Goal: Check status: Check status

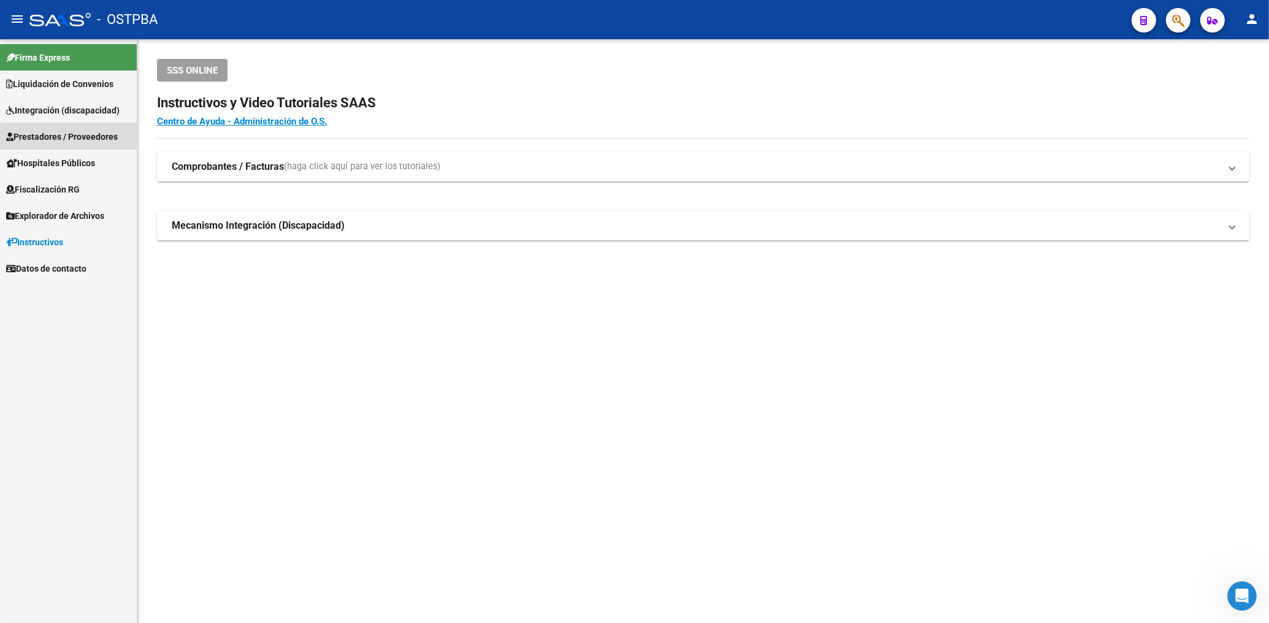
click at [74, 137] on span "Prestadores / Proveedores" at bounding box center [62, 136] width 112 height 13
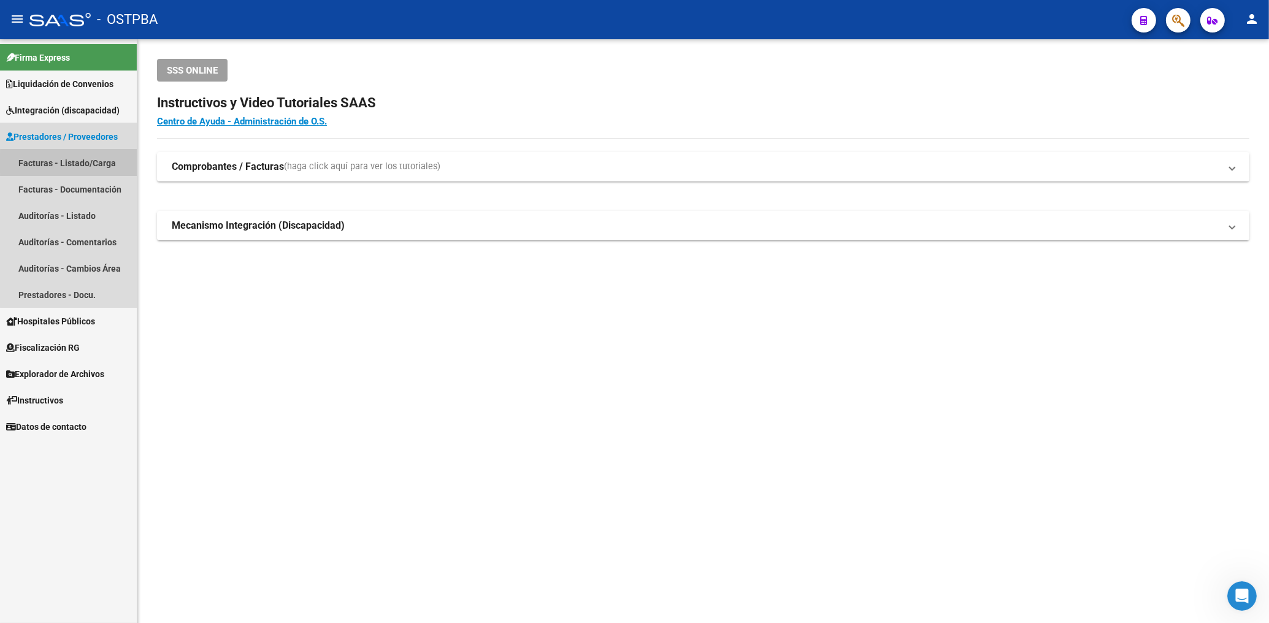
click at [84, 163] on link "Facturas - Listado/Carga" at bounding box center [68, 163] width 137 height 26
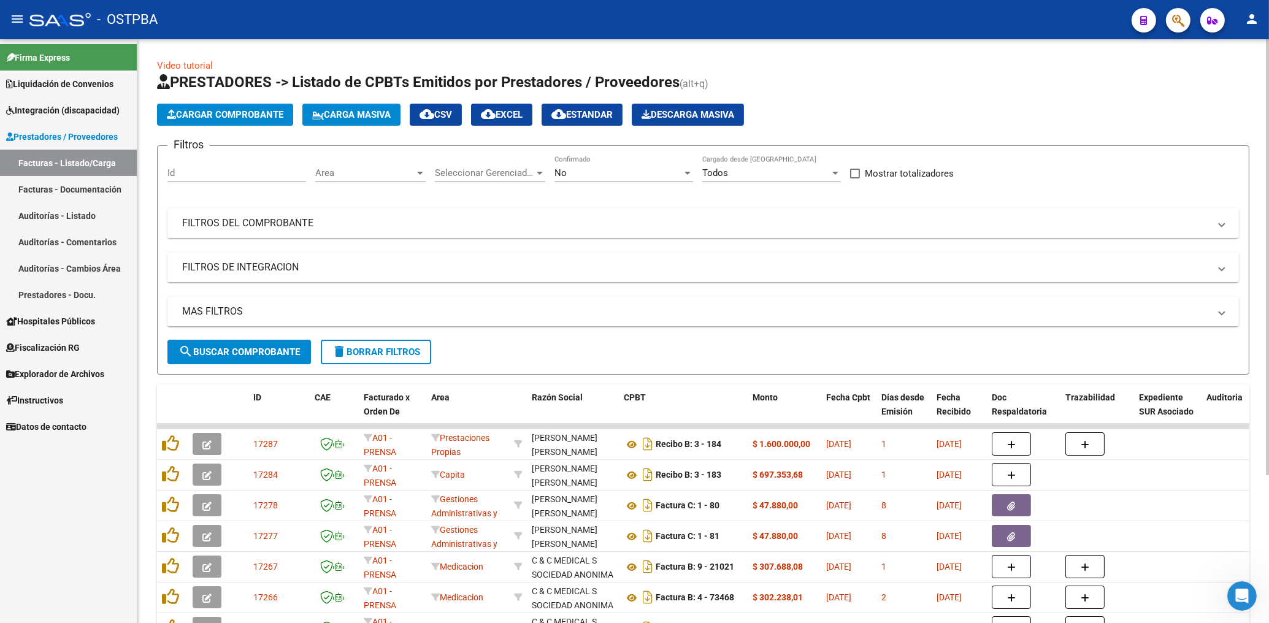
click at [375, 174] on span "Area" at bounding box center [364, 172] width 99 height 11
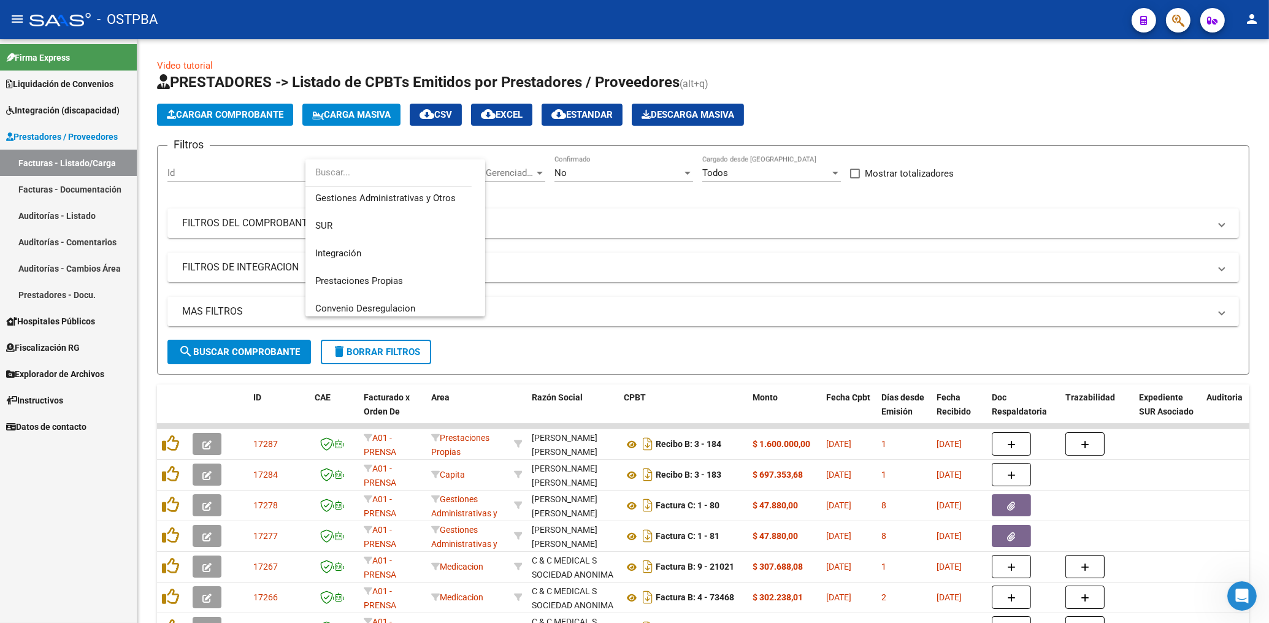
scroll to position [150, 0]
drag, startPoint x: 343, startPoint y: 270, endPoint x: 387, endPoint y: 248, distance: 49.4
click at [343, 269] on span "Protesis" at bounding box center [332, 271] width 34 height 11
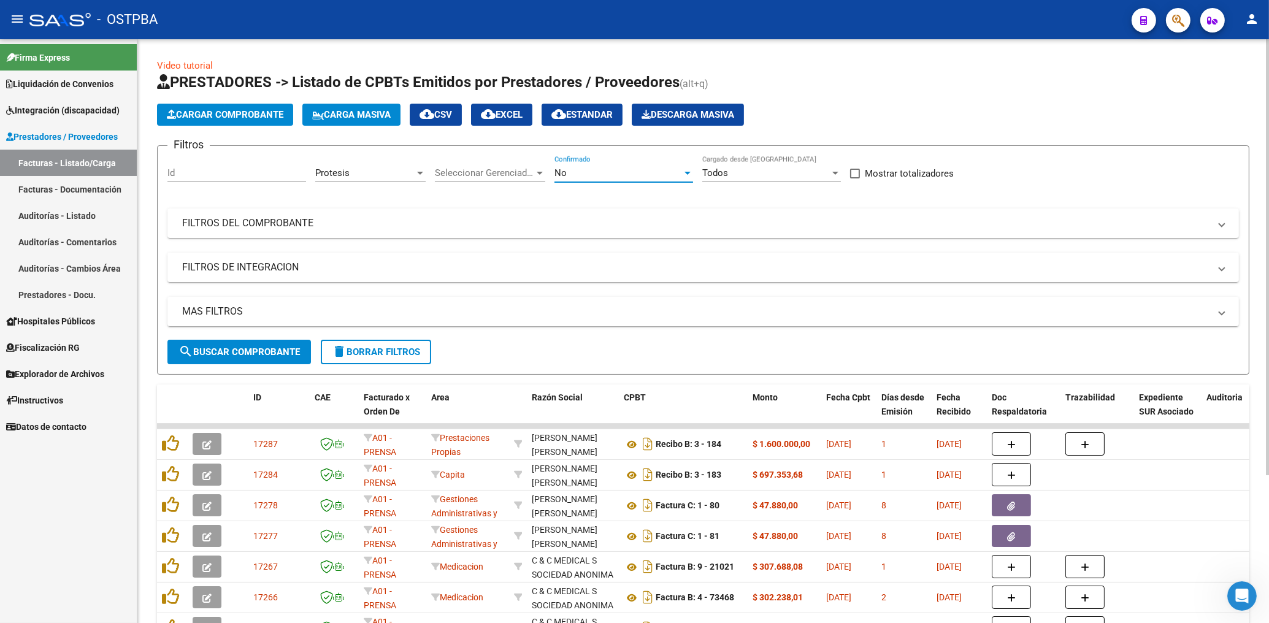
click at [615, 177] on div "No" at bounding box center [618, 172] width 128 height 11
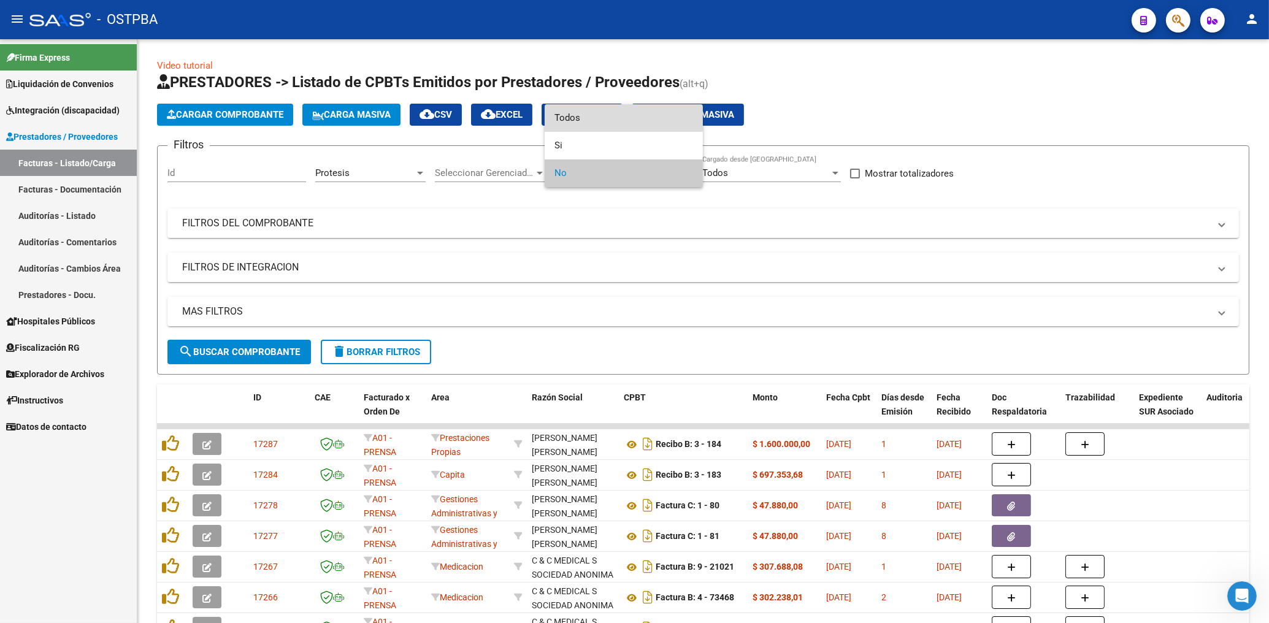
drag, startPoint x: 575, startPoint y: 115, endPoint x: 600, endPoint y: 167, distance: 57.3
click at [575, 115] on span "Todos" at bounding box center [623, 118] width 139 height 28
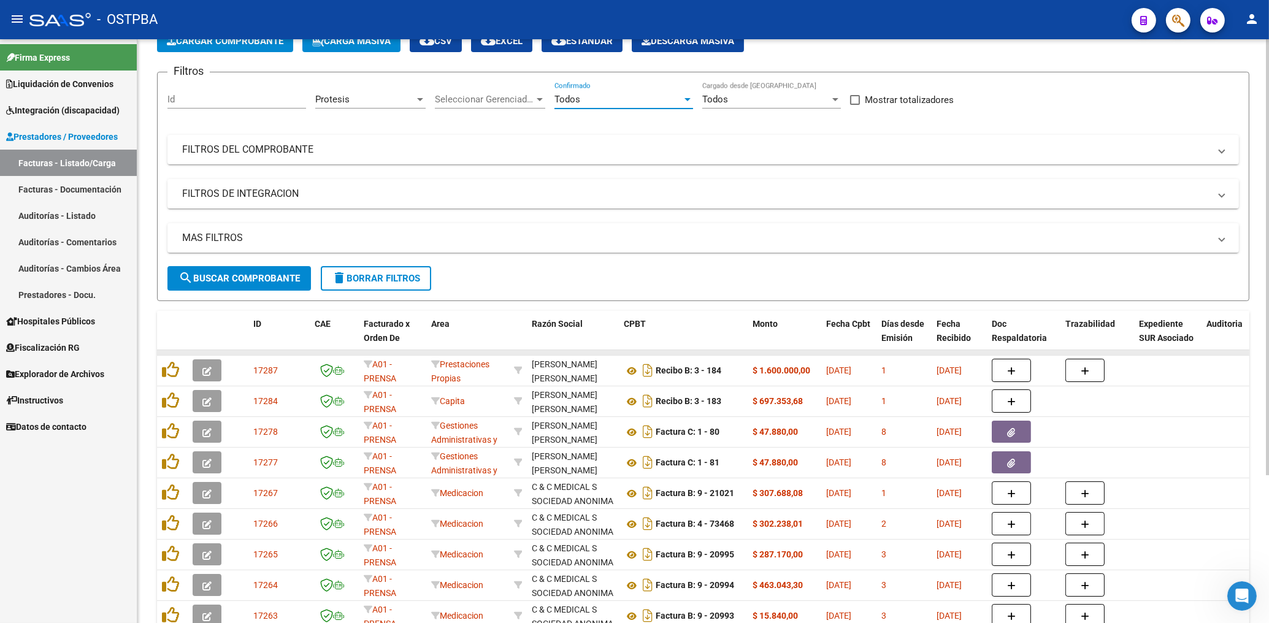
scroll to position [131, 0]
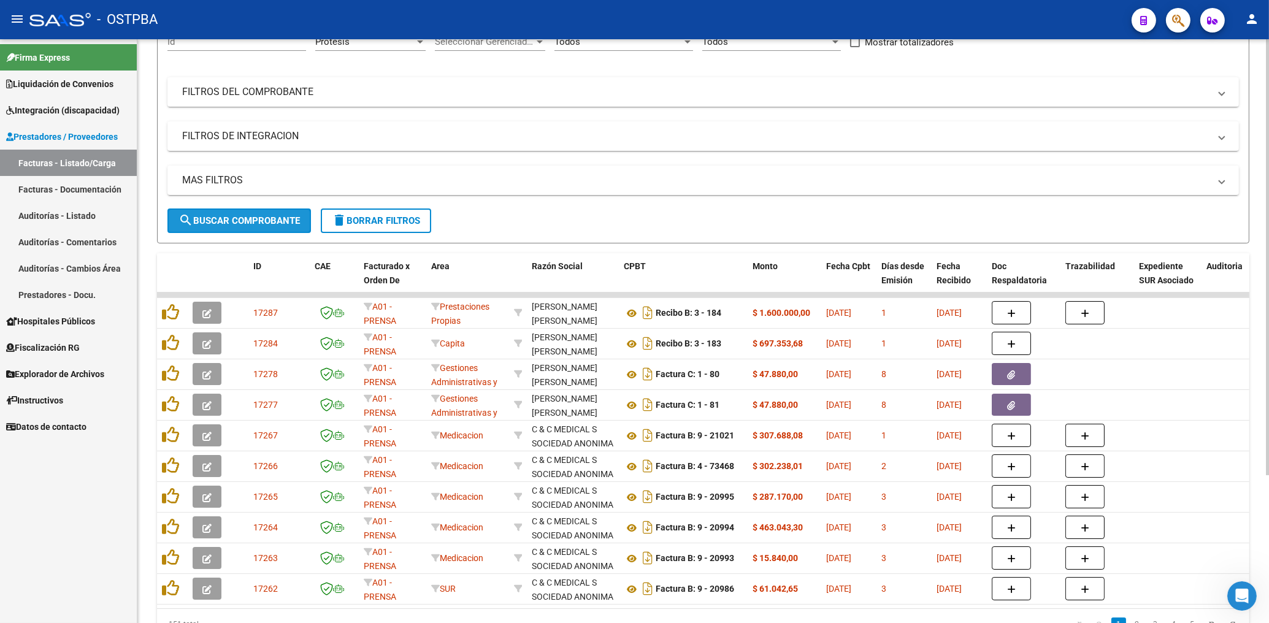
click at [276, 221] on span "search Buscar Comprobante" at bounding box center [238, 220] width 121 height 11
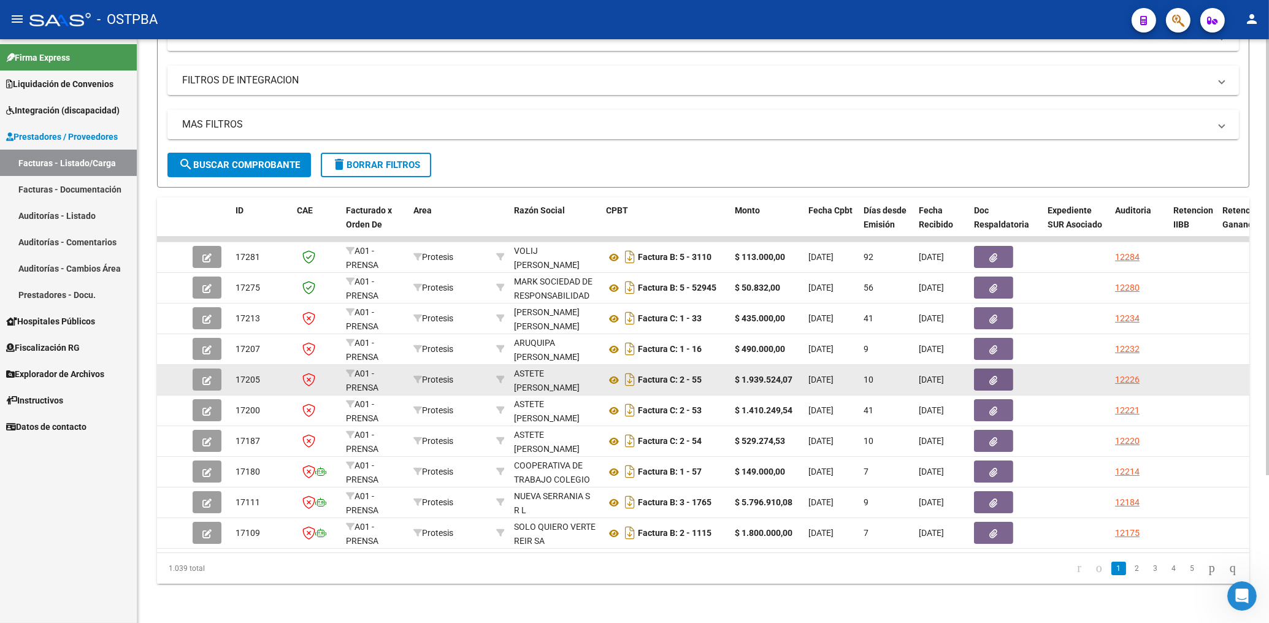
scroll to position [197, 0]
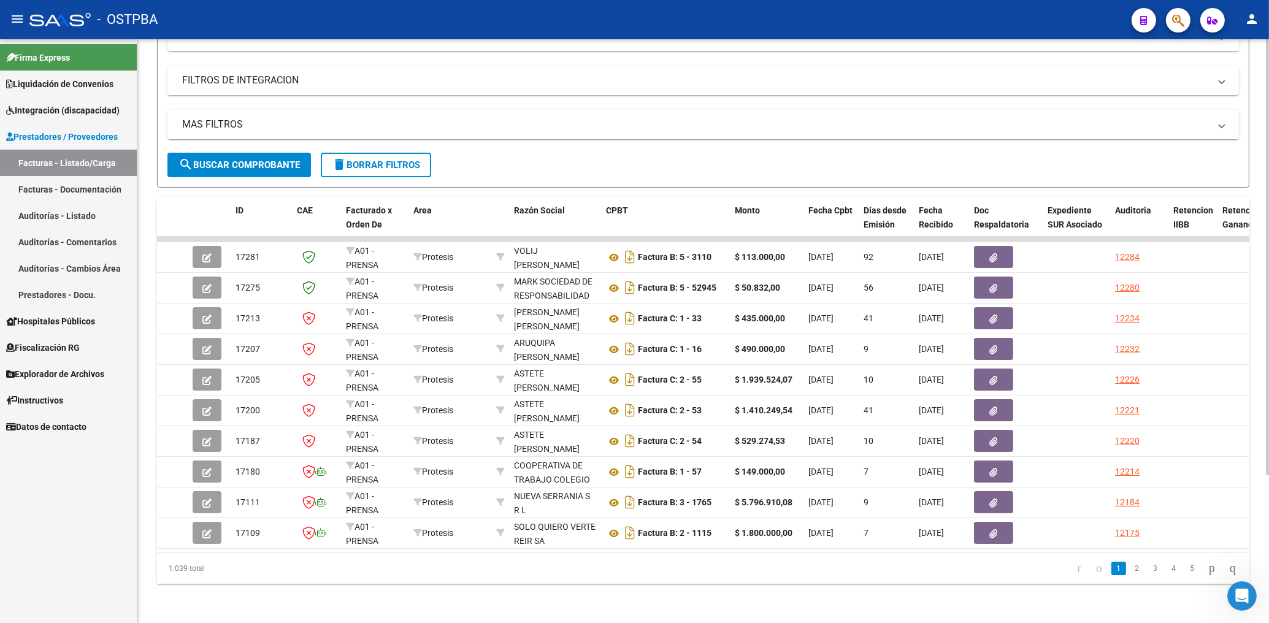
click at [246, 159] on span "search Buscar Comprobante" at bounding box center [238, 164] width 121 height 11
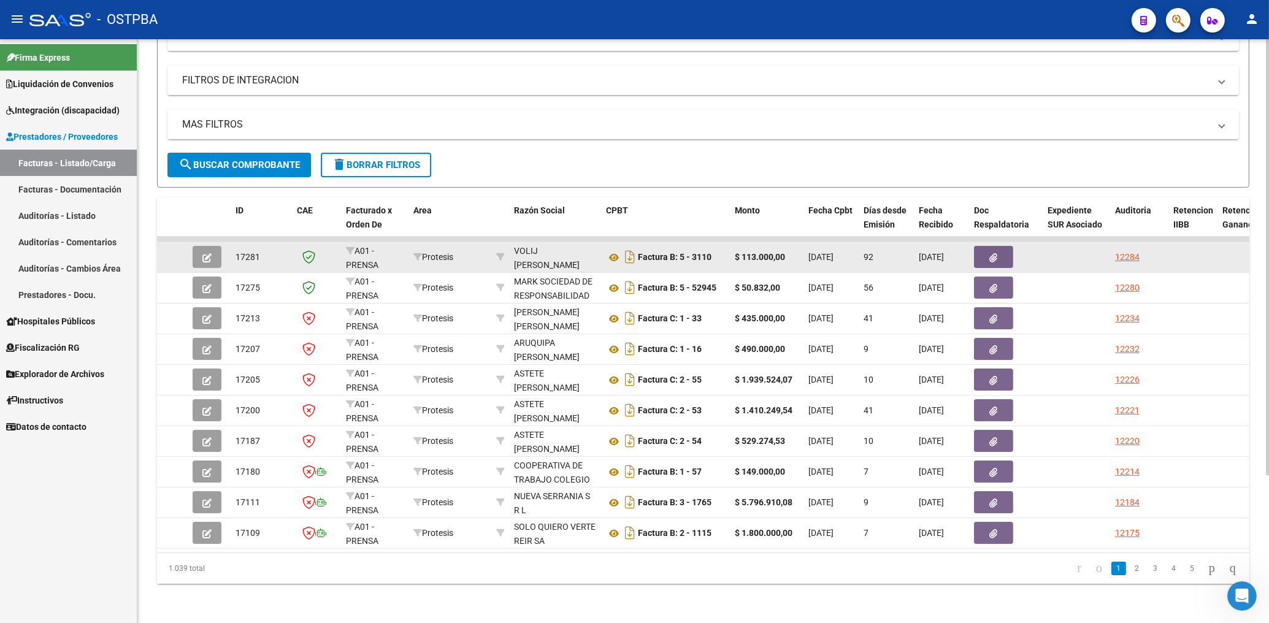
click at [987, 246] on button "button" at bounding box center [993, 257] width 39 height 22
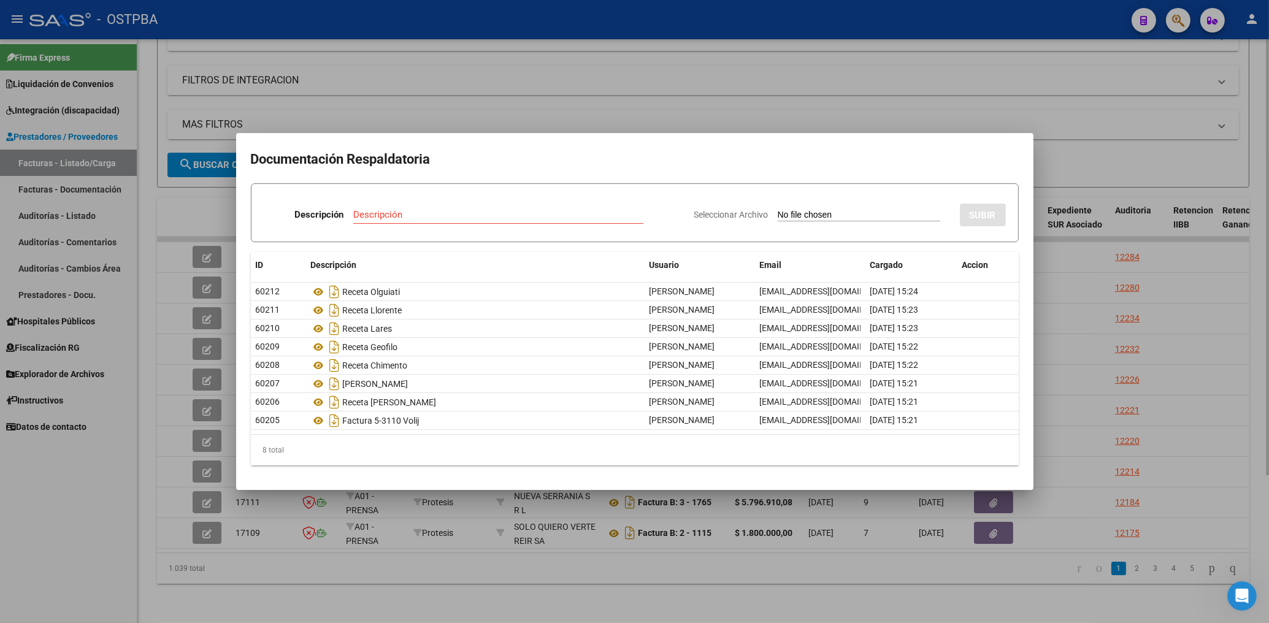
drag, startPoint x: 579, startPoint y: 90, endPoint x: 589, endPoint y: 110, distance: 21.9
click at [579, 91] on div at bounding box center [634, 311] width 1269 height 623
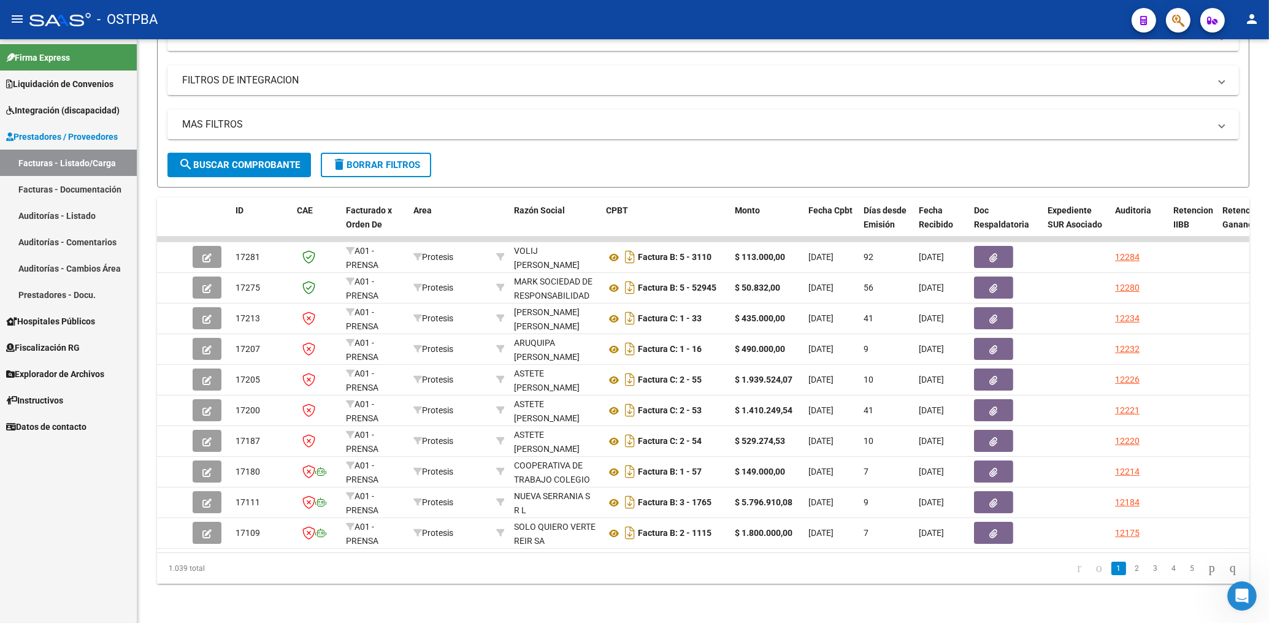
click at [59, 370] on span "Explorador de Archivos" at bounding box center [55, 373] width 98 height 13
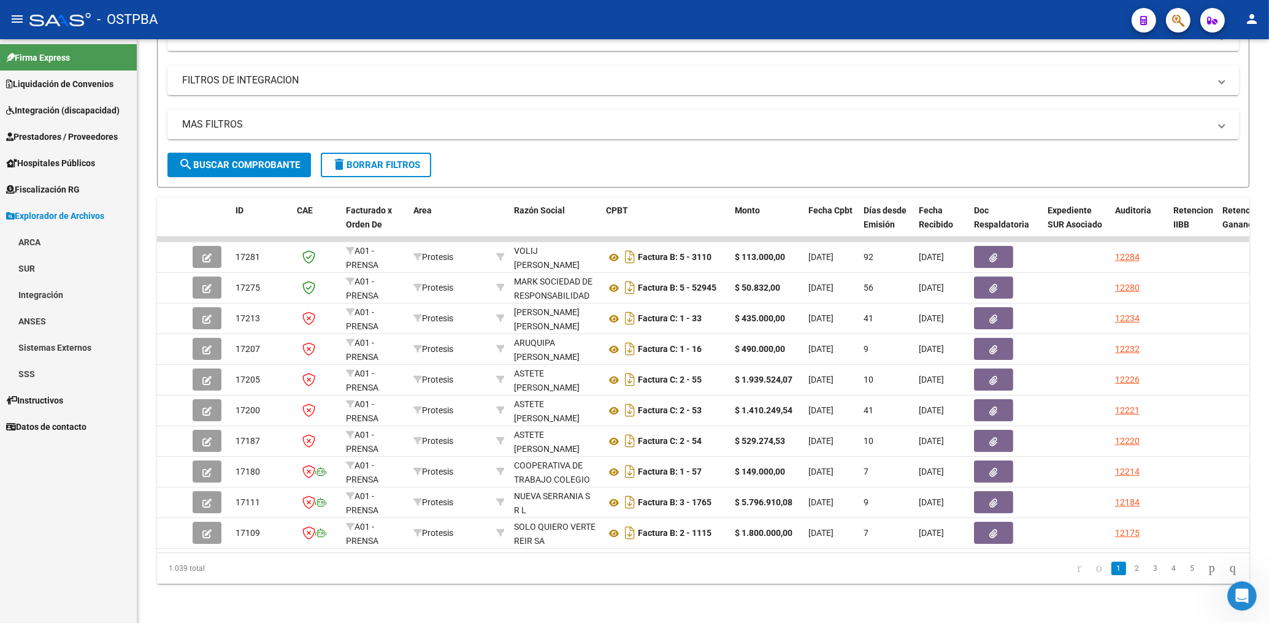
click at [29, 240] on link "ARCA" at bounding box center [68, 242] width 137 height 26
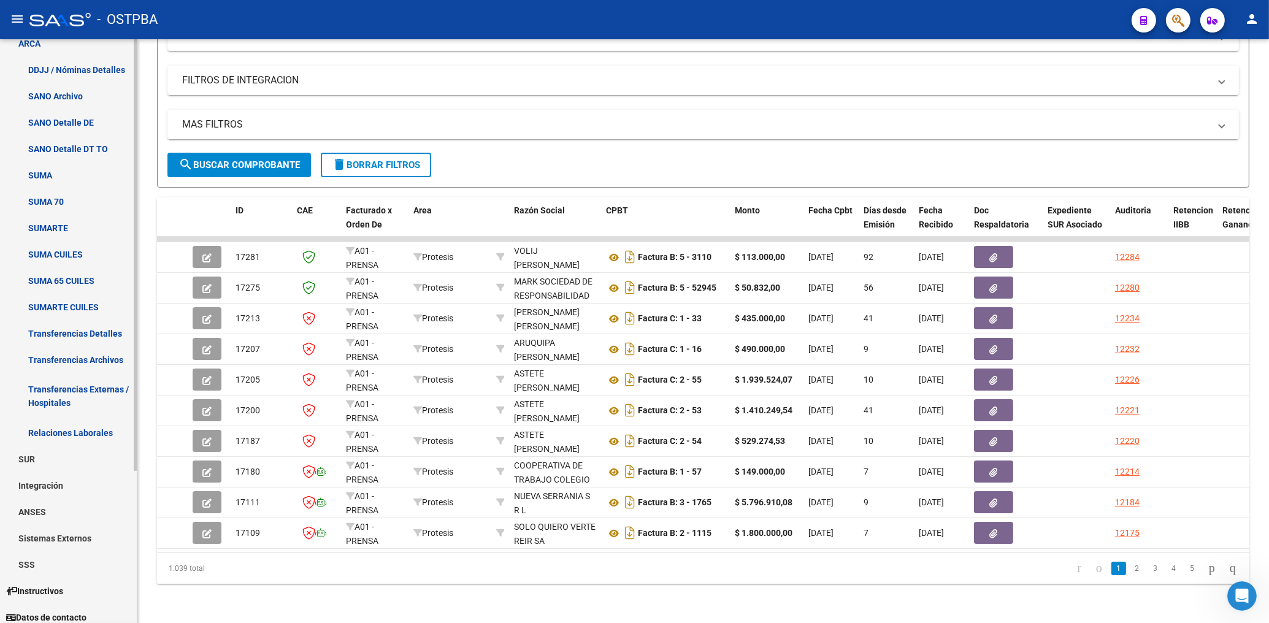
scroll to position [206, 0]
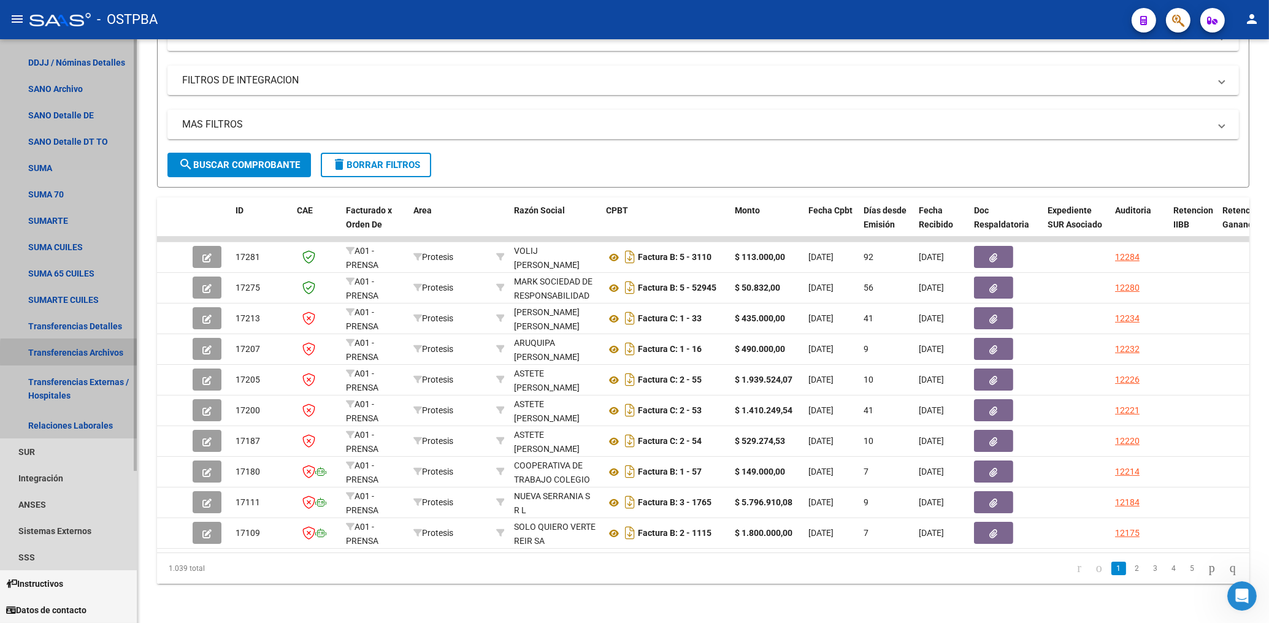
click at [77, 354] on link "Transferencias Archivos" at bounding box center [68, 352] width 137 height 26
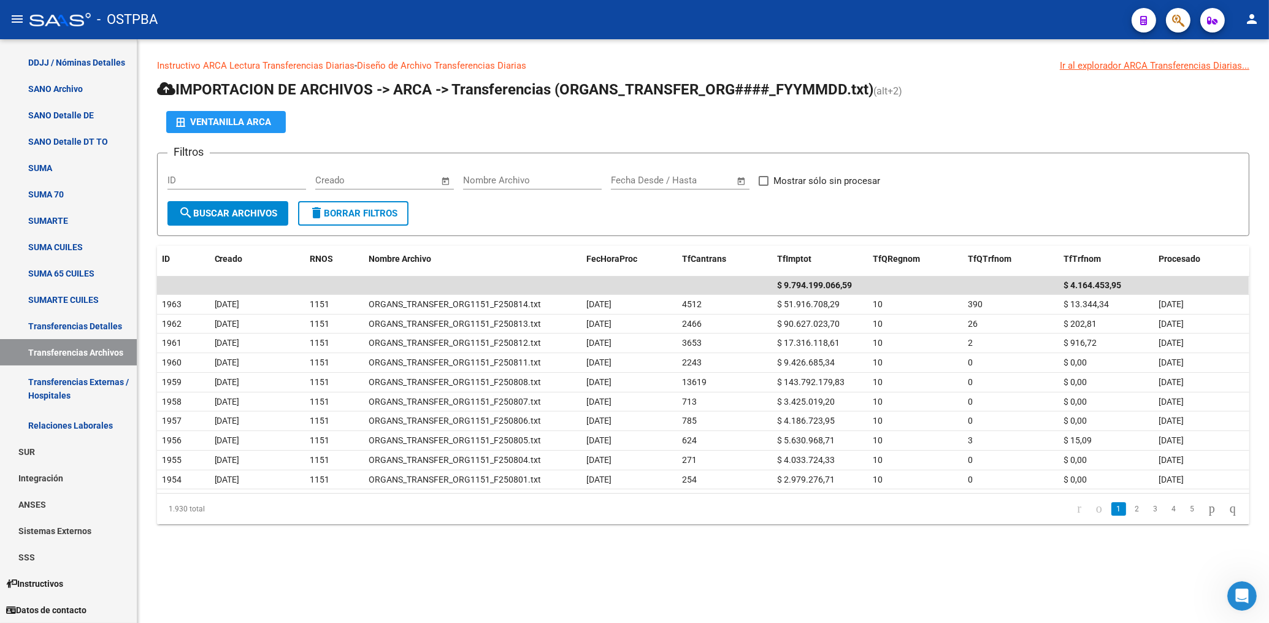
click at [821, 565] on mat-sidenav-content "Instructivo ARCA Lectura Transferencias Diarias - Diseño de Archivo Transferenc…" at bounding box center [703, 331] width 1132 height 584
click at [64, 353] on link "Transferencias Archivos" at bounding box center [68, 352] width 137 height 26
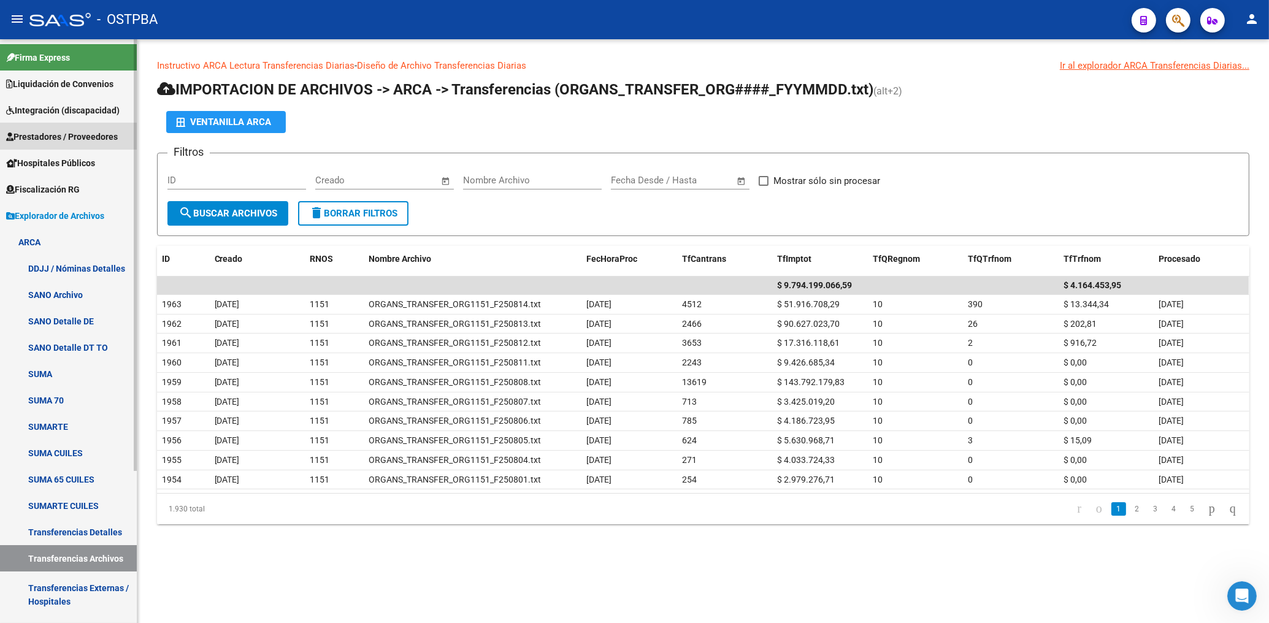
click at [58, 136] on span "Prestadores / Proveedores" at bounding box center [62, 136] width 112 height 13
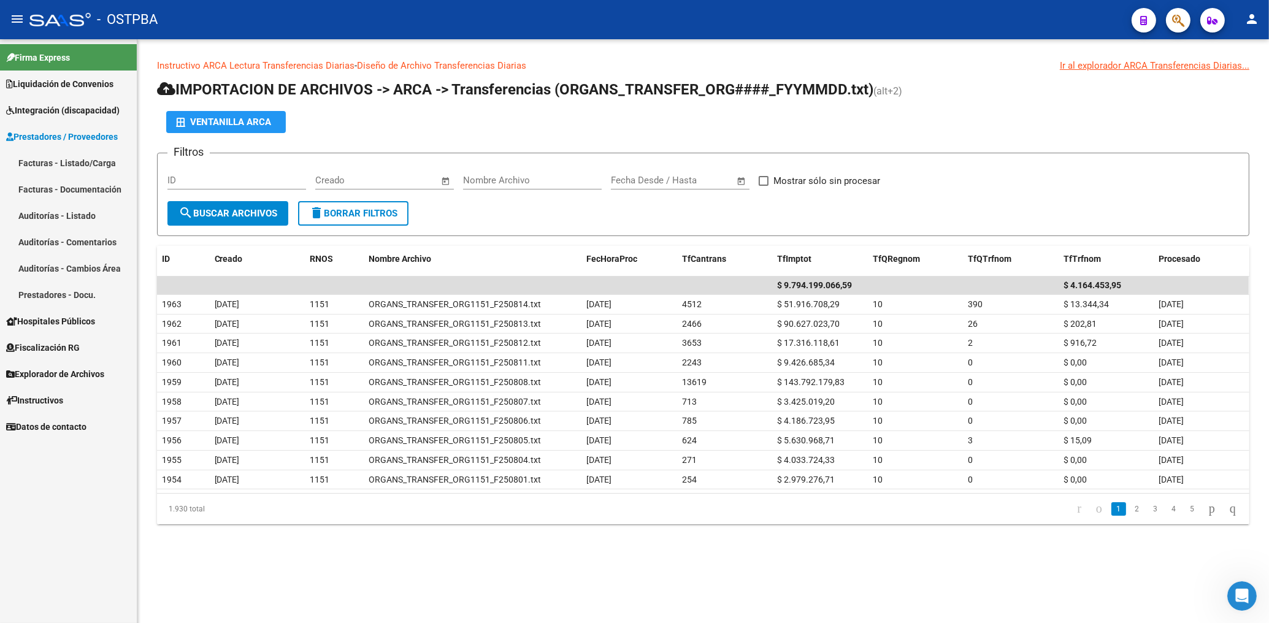
click at [69, 156] on link "Facturas - Listado/Carga" at bounding box center [68, 163] width 137 height 26
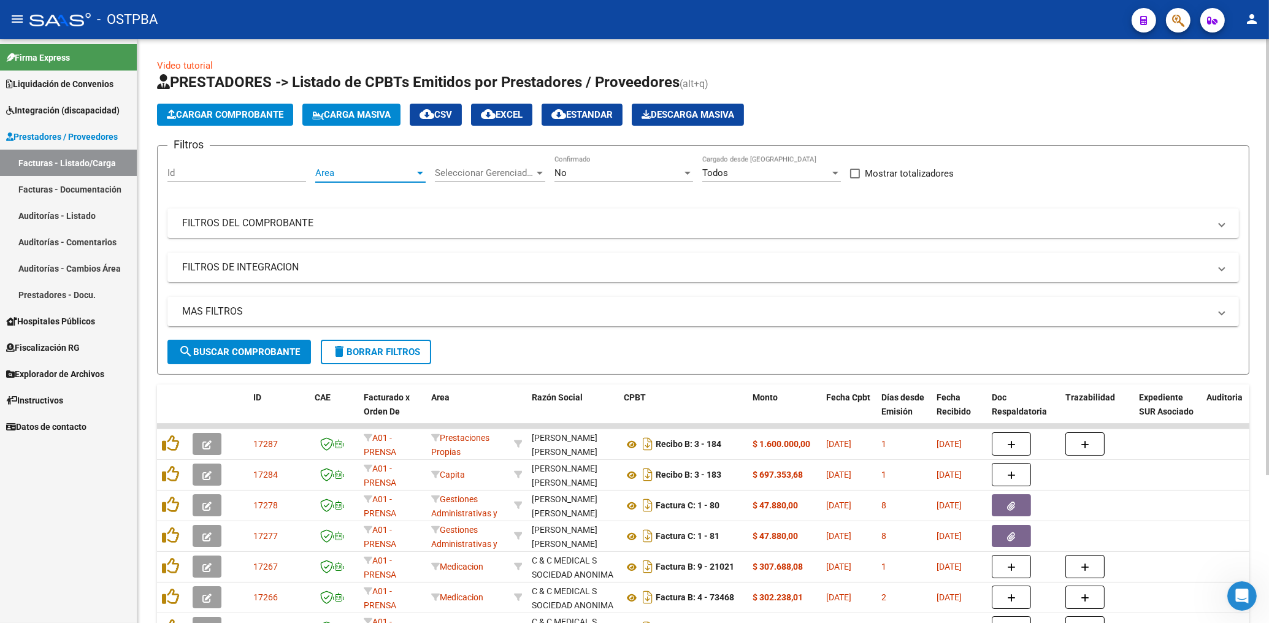
click at [342, 178] on span "Area" at bounding box center [364, 172] width 99 height 11
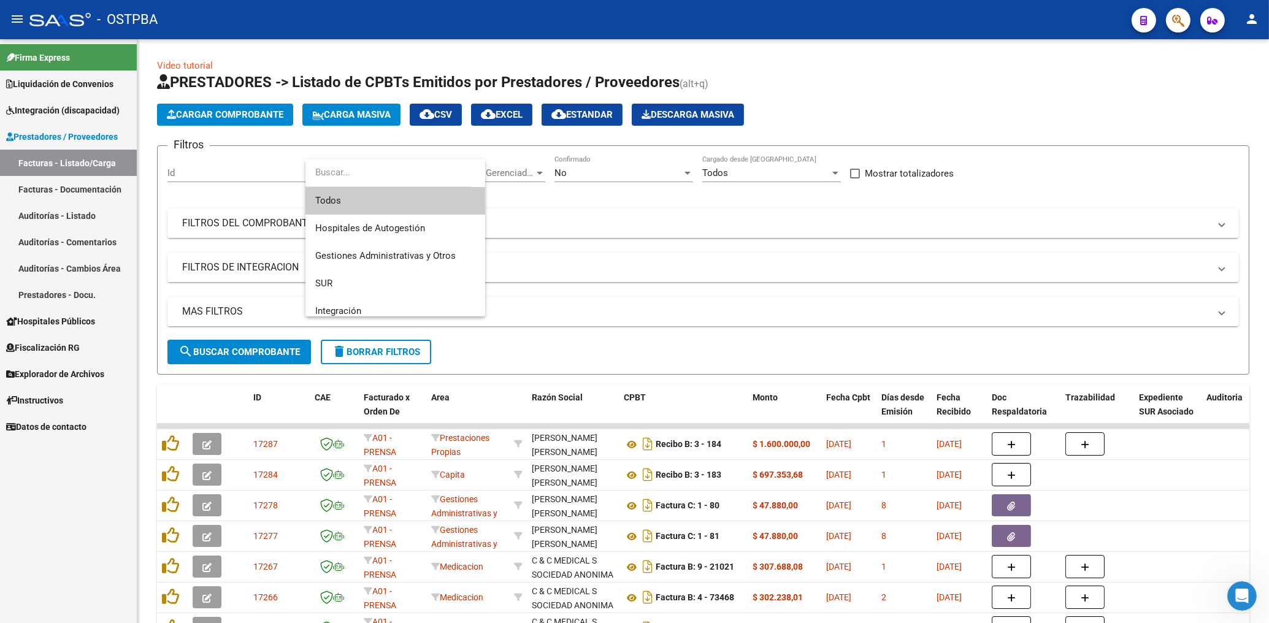
scroll to position [137, 0]
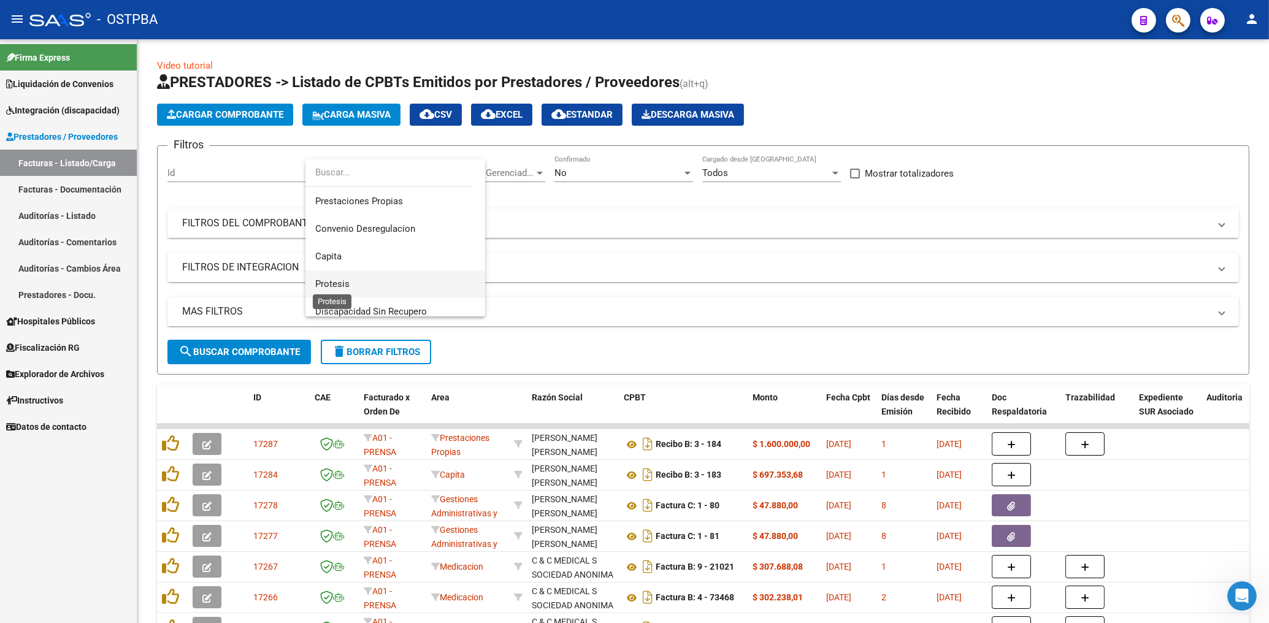
click at [345, 282] on span "Protesis" at bounding box center [332, 283] width 34 height 11
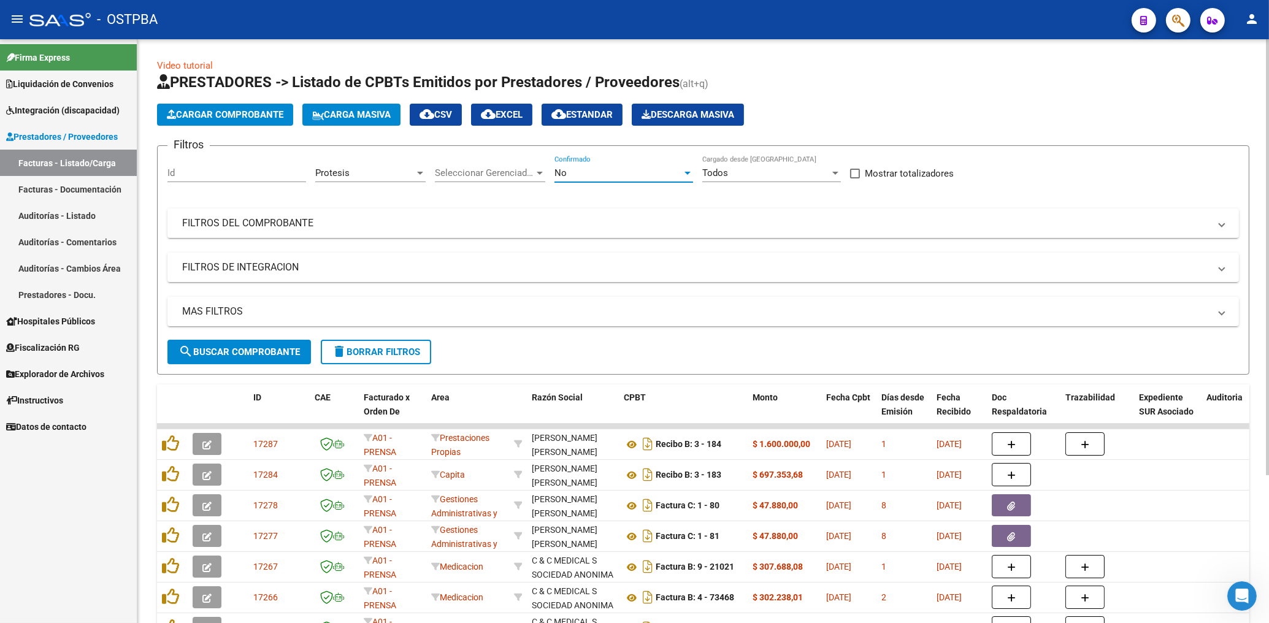
click at [574, 177] on div "No" at bounding box center [618, 172] width 128 height 11
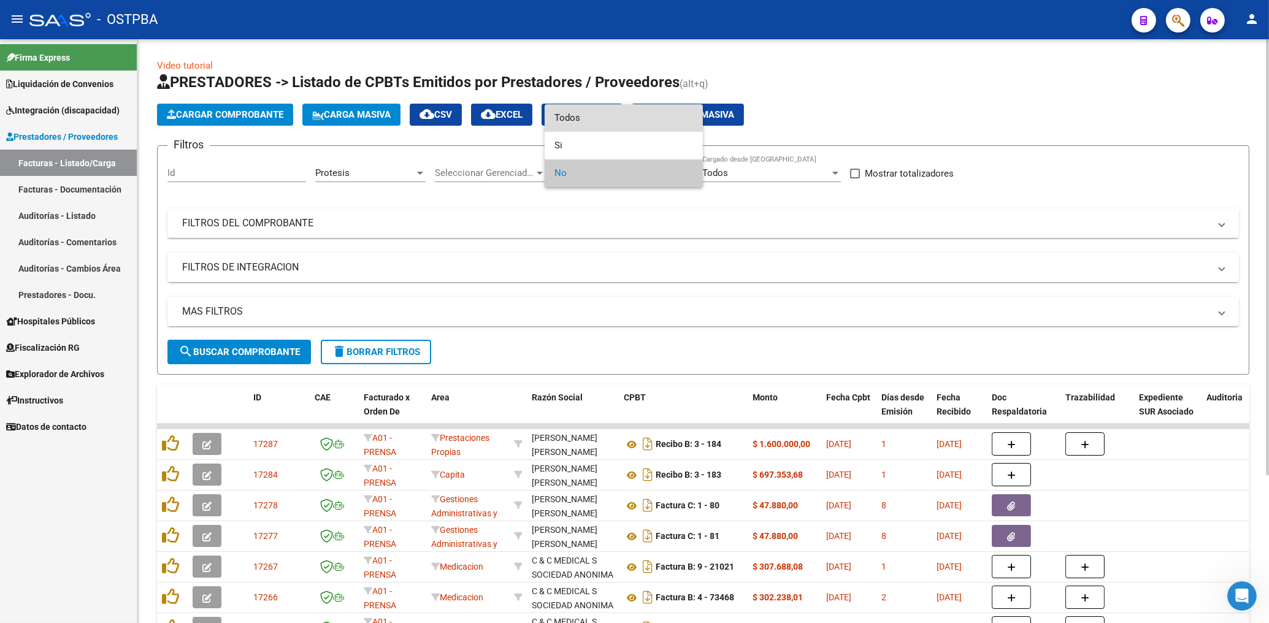
drag, startPoint x: 562, startPoint y: 118, endPoint x: 453, endPoint y: 253, distance: 173.2
click at [561, 118] on span "Todos" at bounding box center [623, 118] width 139 height 28
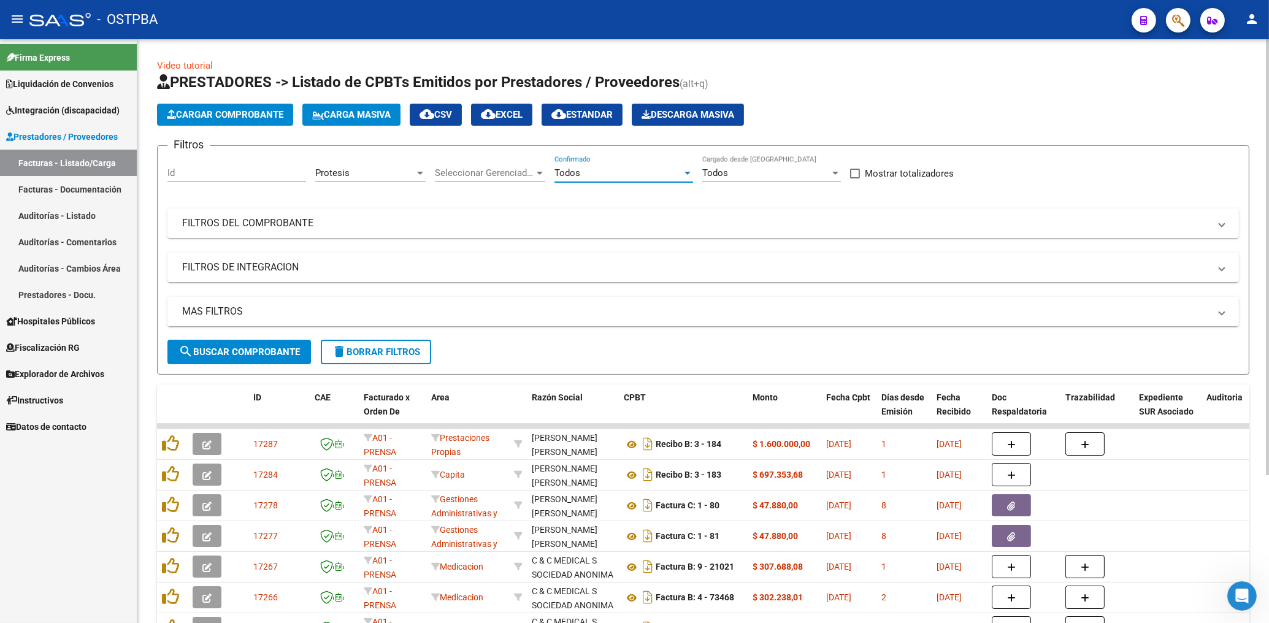
click at [281, 353] on span "search Buscar Comprobante" at bounding box center [238, 352] width 121 height 11
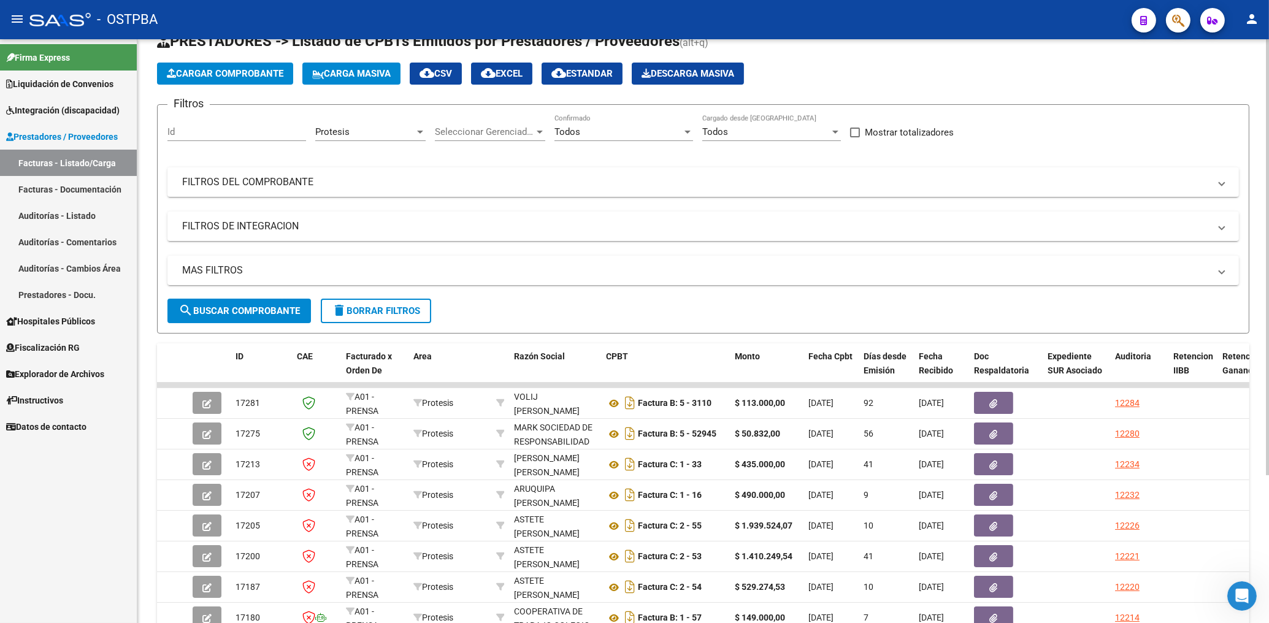
scroll to position [131, 0]
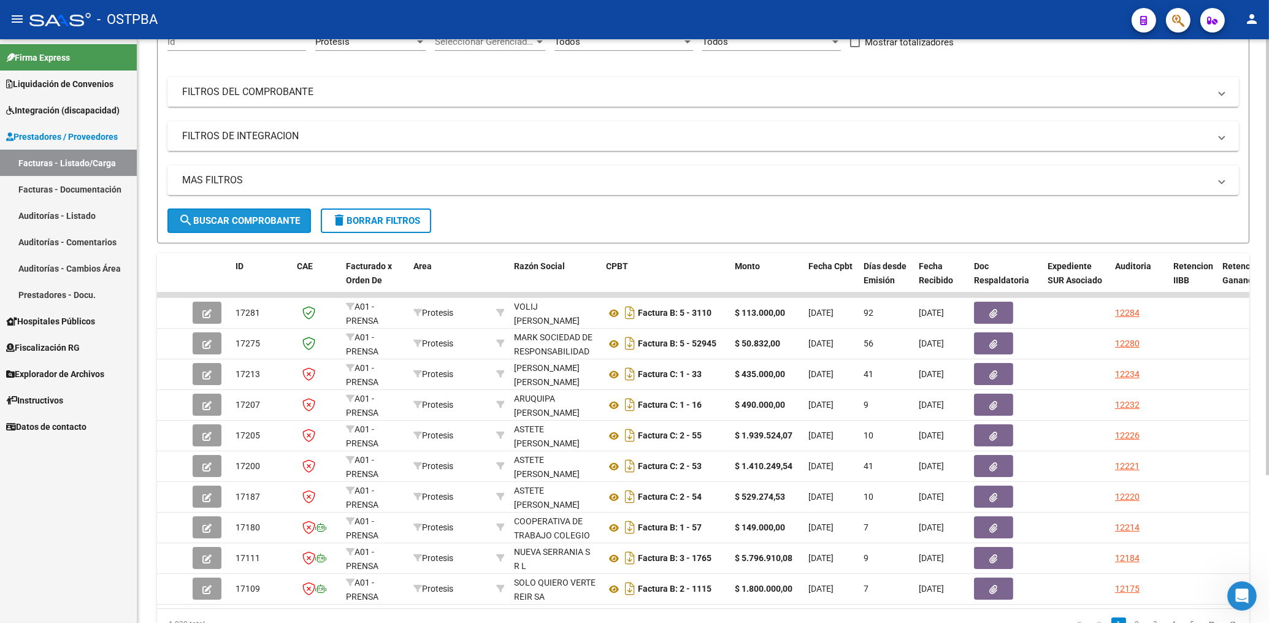
click at [221, 221] on span "search Buscar Comprobante" at bounding box center [238, 220] width 121 height 11
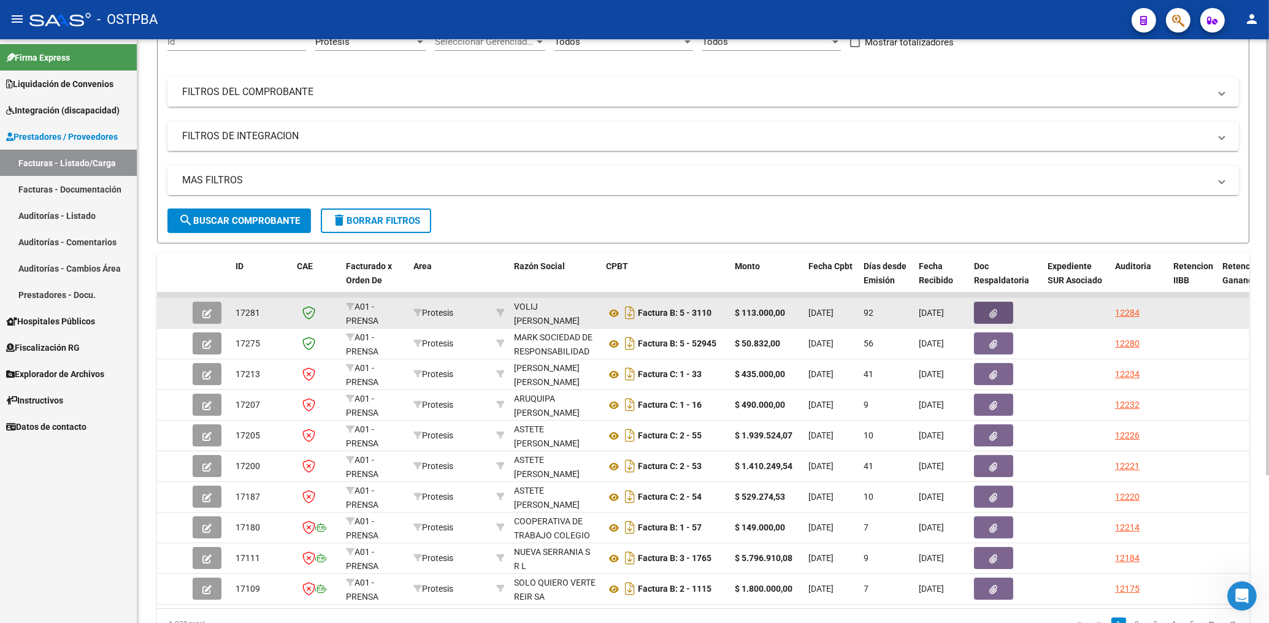
click at [987, 317] on button "button" at bounding box center [993, 313] width 39 height 22
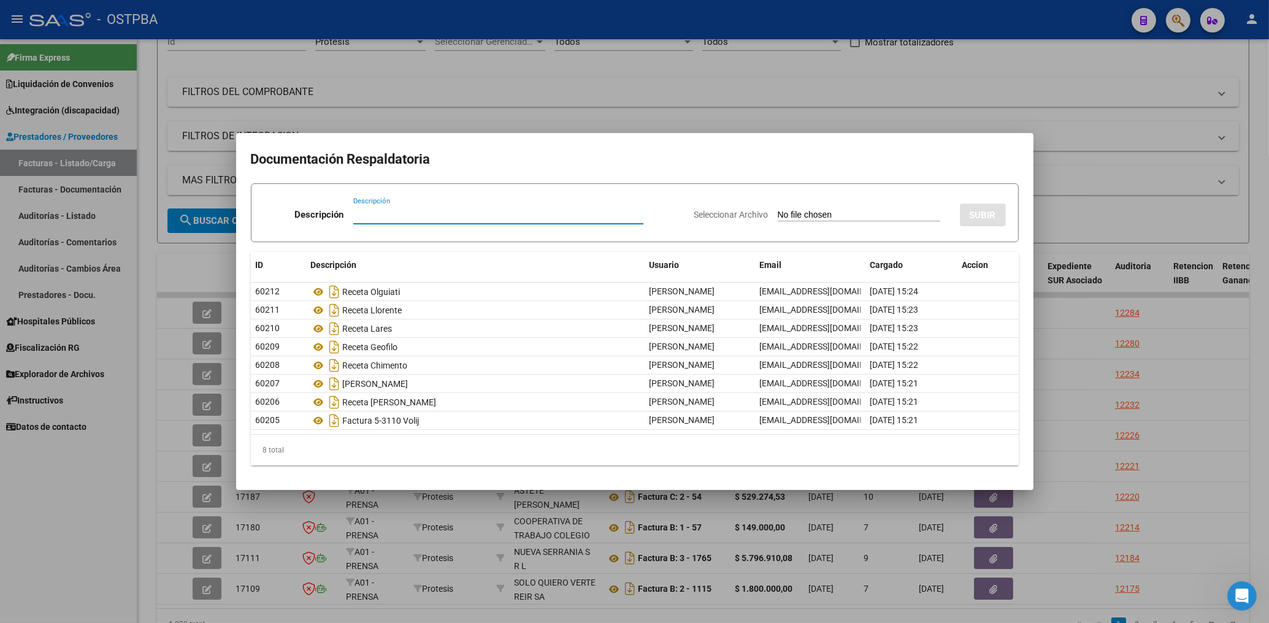
click at [641, 101] on div at bounding box center [634, 311] width 1269 height 623
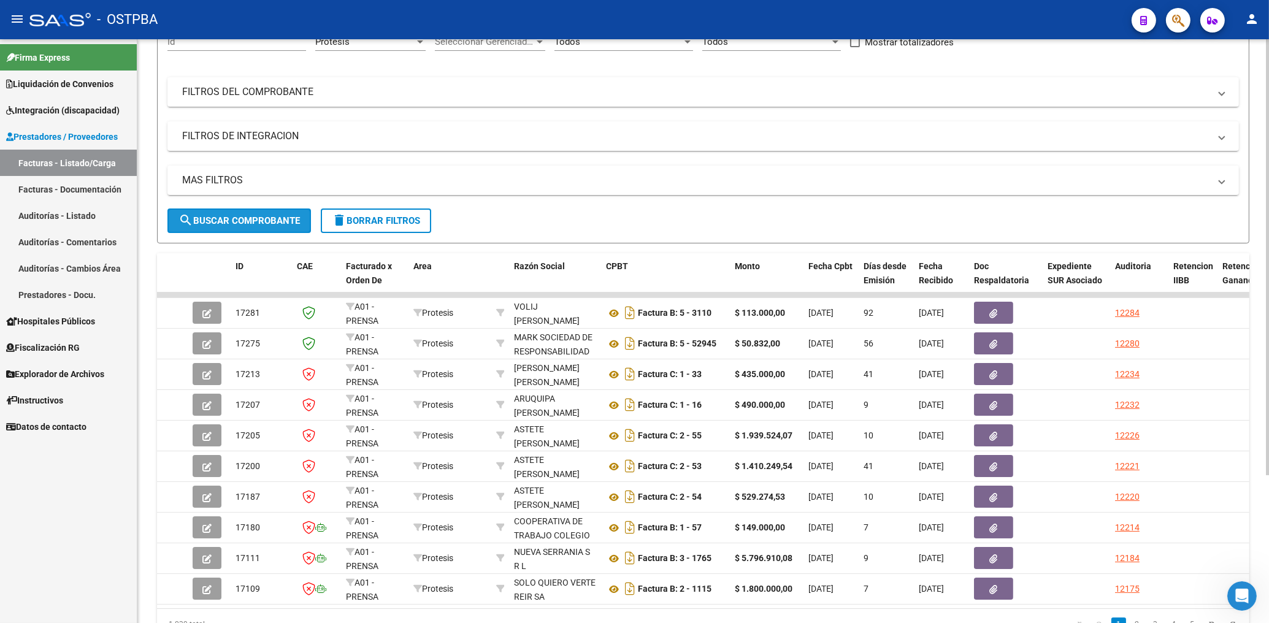
click at [199, 220] on span "search Buscar Comprobante" at bounding box center [238, 220] width 121 height 11
click at [274, 222] on span "search Buscar Comprobante" at bounding box center [238, 220] width 121 height 11
click at [223, 220] on span "search Buscar Comprobante" at bounding box center [238, 220] width 121 height 11
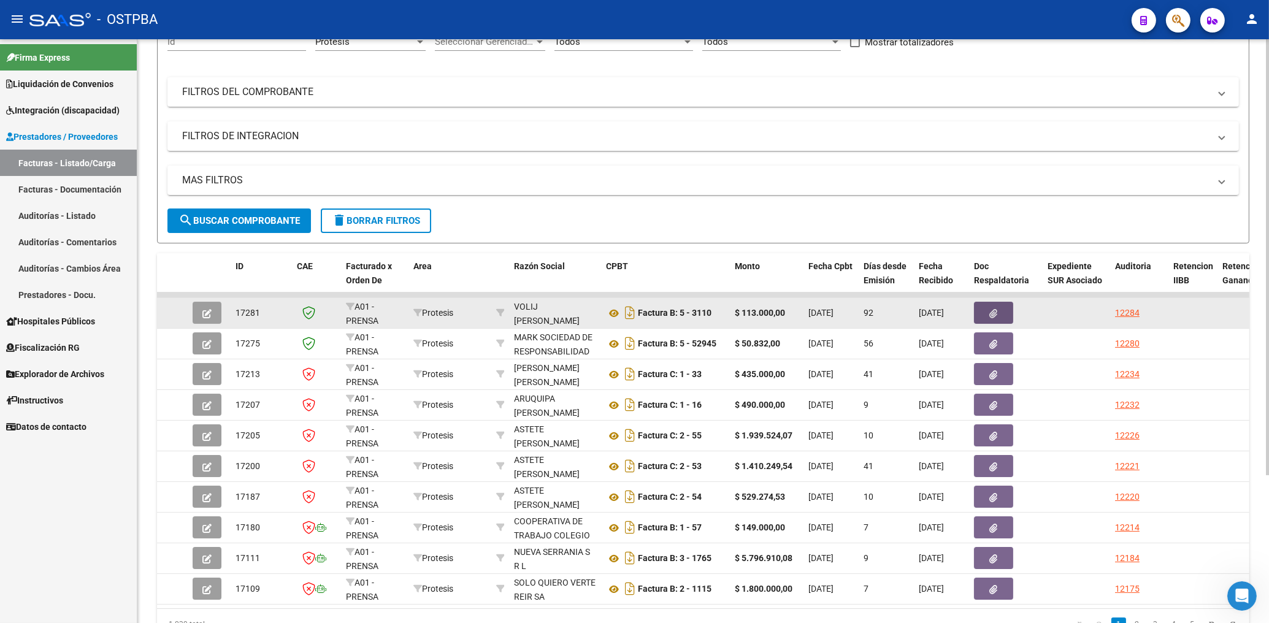
click at [991, 317] on icon "button" at bounding box center [994, 313] width 8 height 9
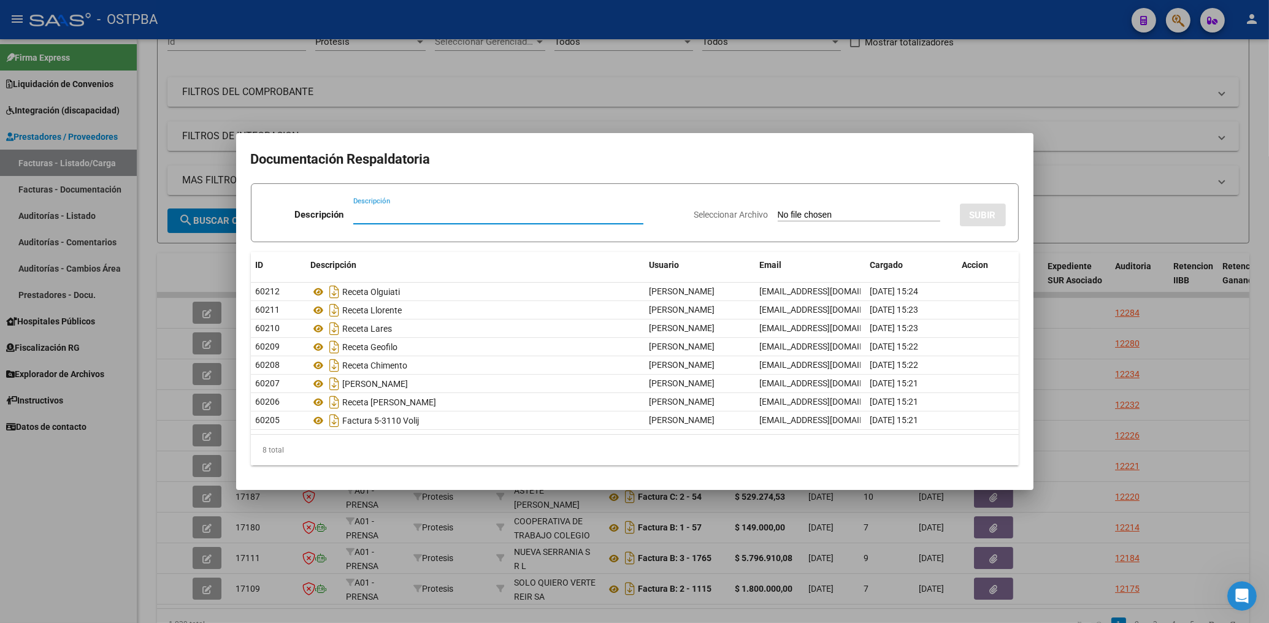
click at [768, 104] on div at bounding box center [634, 311] width 1269 height 623
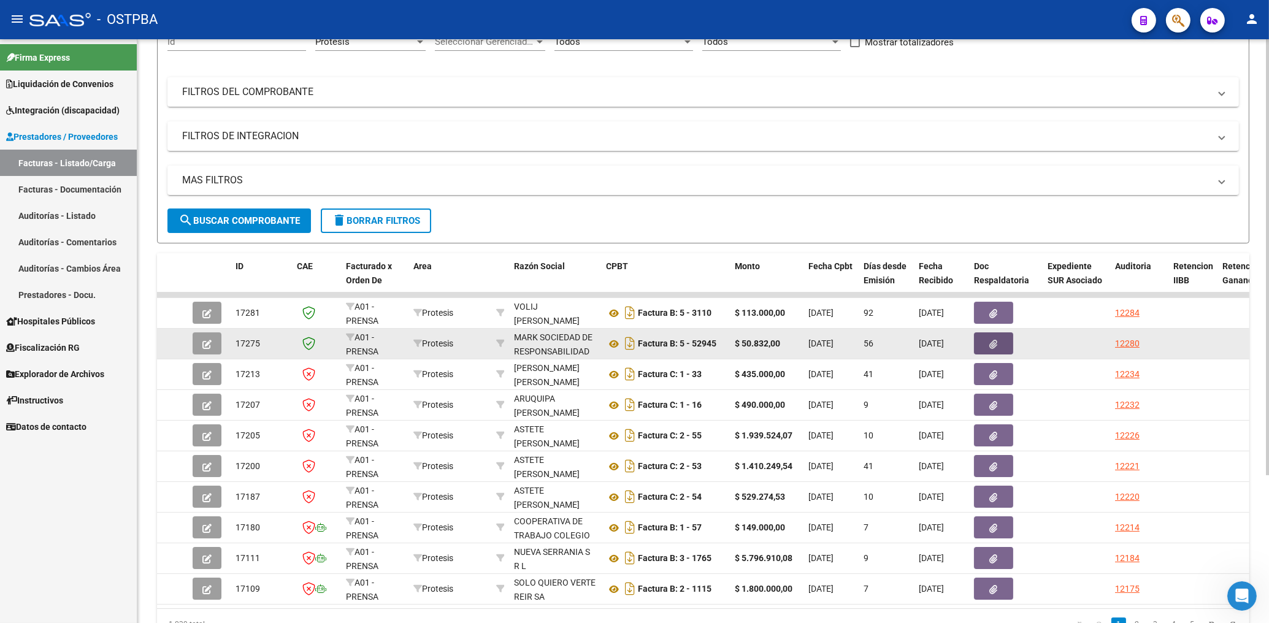
click at [990, 343] on icon "button" at bounding box center [994, 344] width 8 height 9
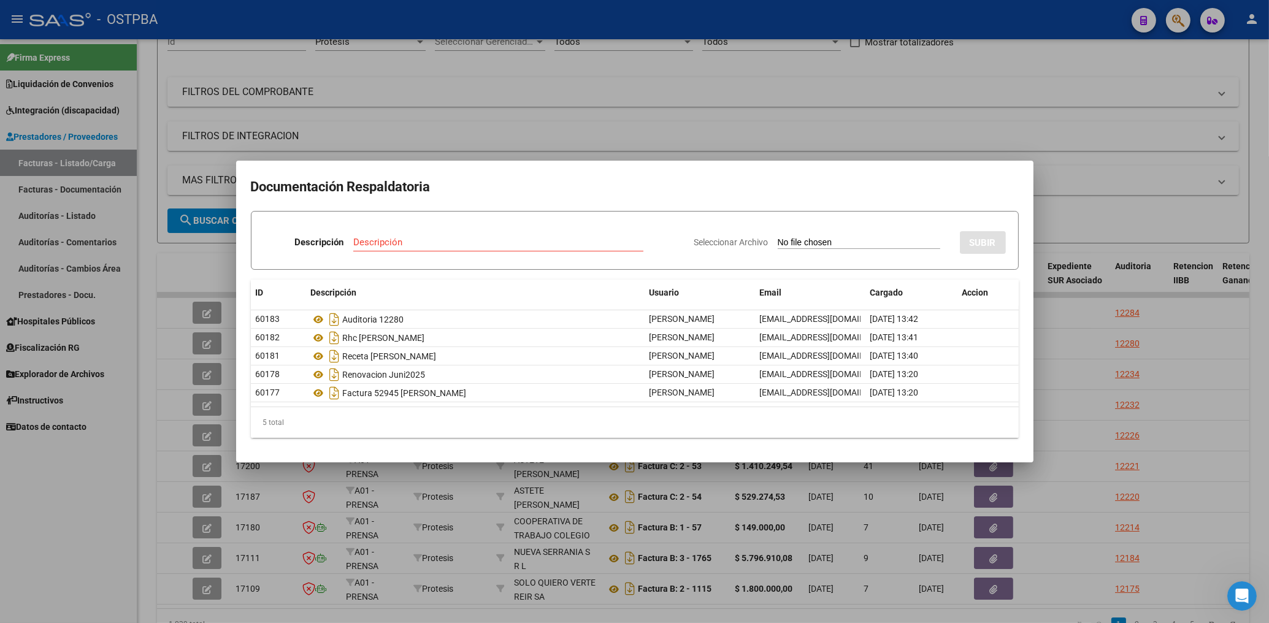
click at [544, 131] on div at bounding box center [634, 311] width 1269 height 623
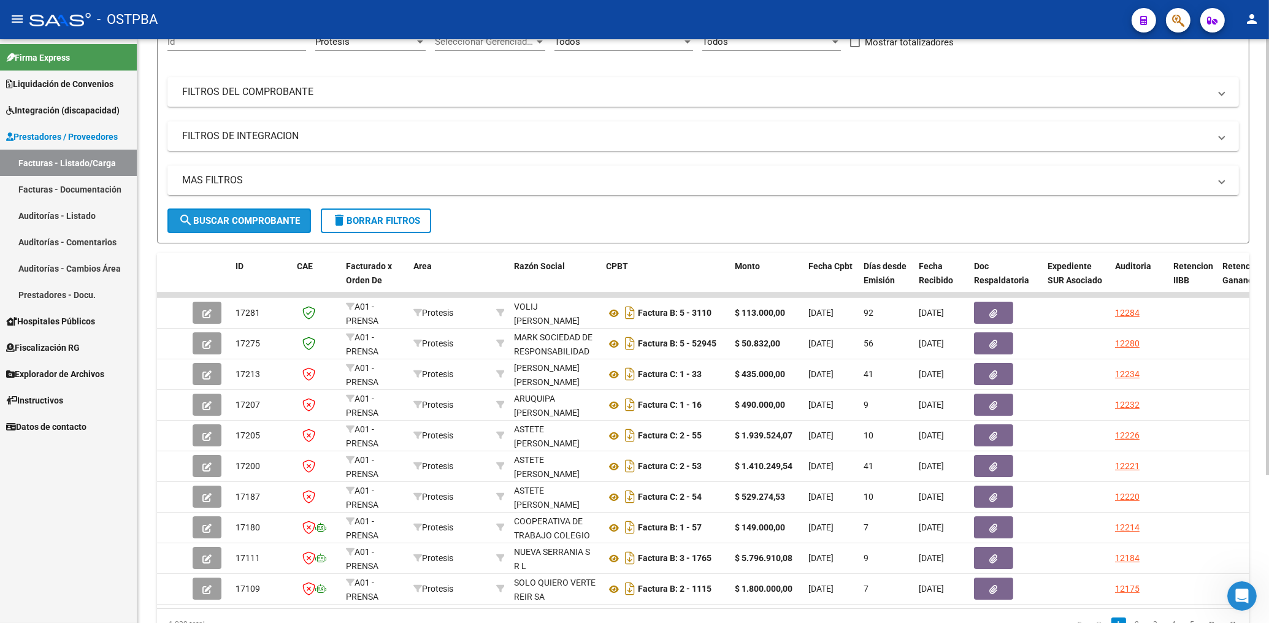
click at [216, 223] on span "search Buscar Comprobante" at bounding box center [238, 220] width 121 height 11
click at [270, 218] on span "search Buscar Comprobante" at bounding box center [238, 220] width 121 height 11
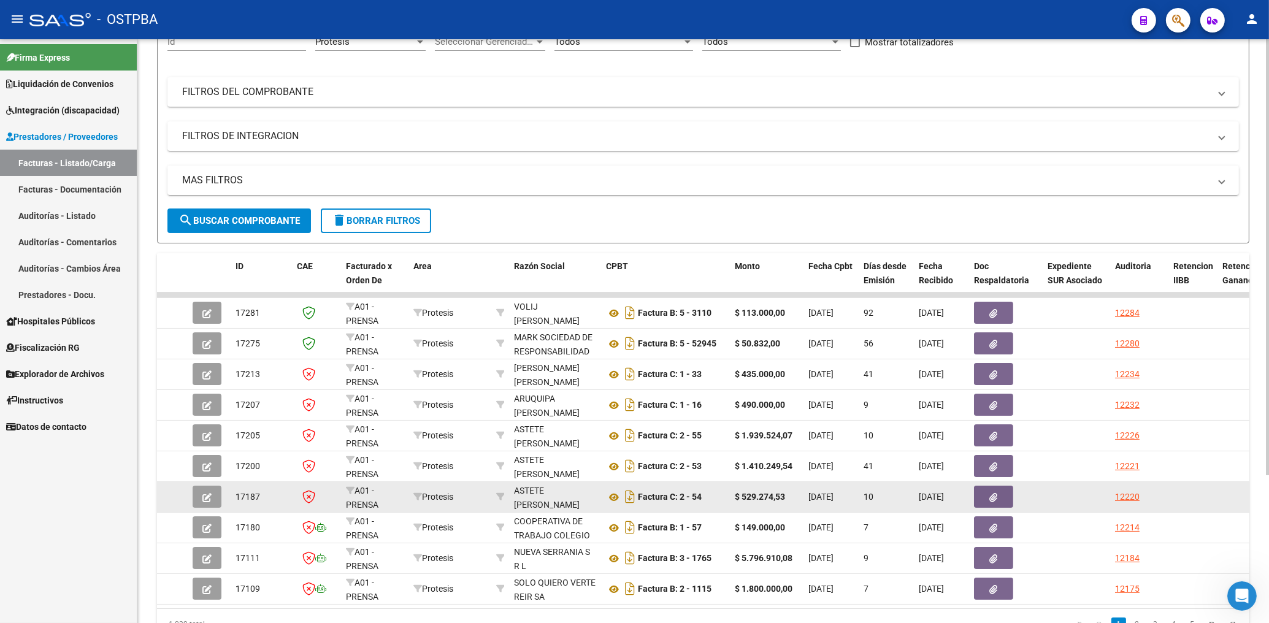
scroll to position [197, 0]
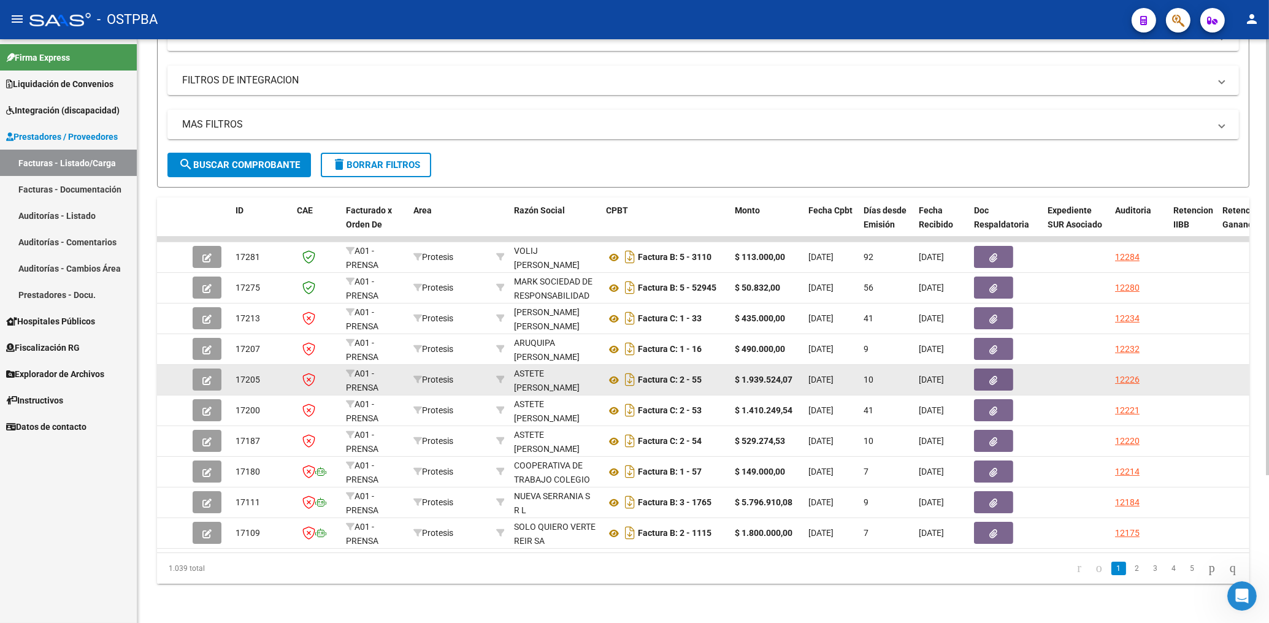
click at [988, 369] on button "button" at bounding box center [993, 380] width 39 height 22
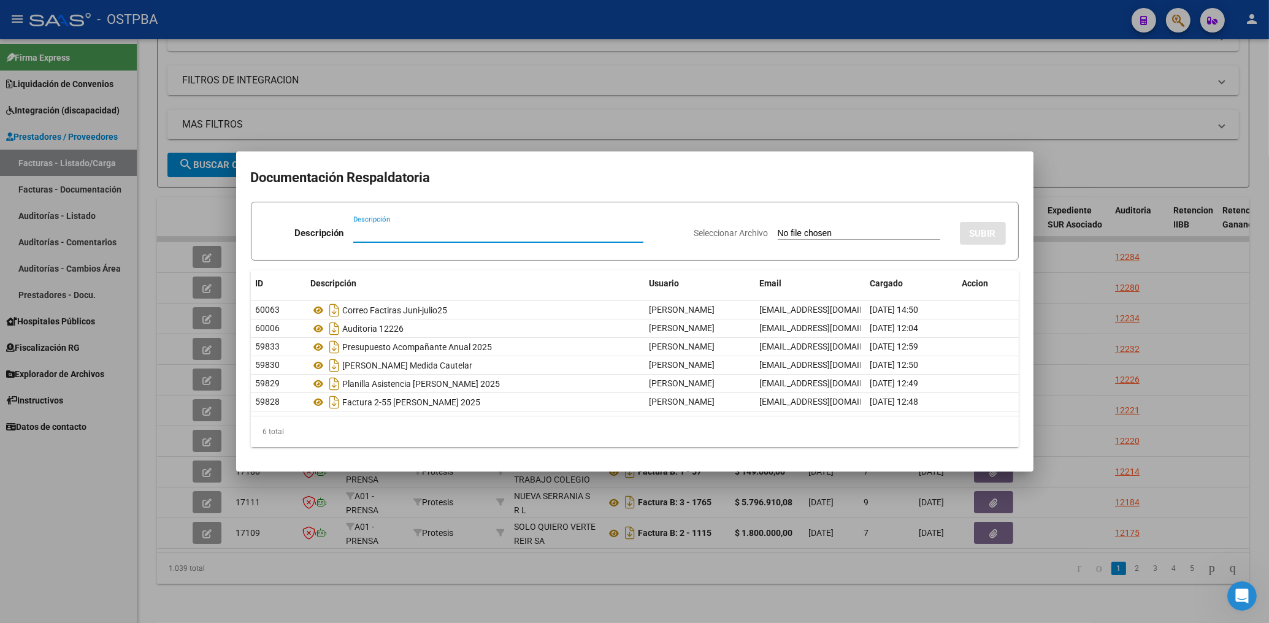
click at [571, 106] on div at bounding box center [634, 311] width 1269 height 623
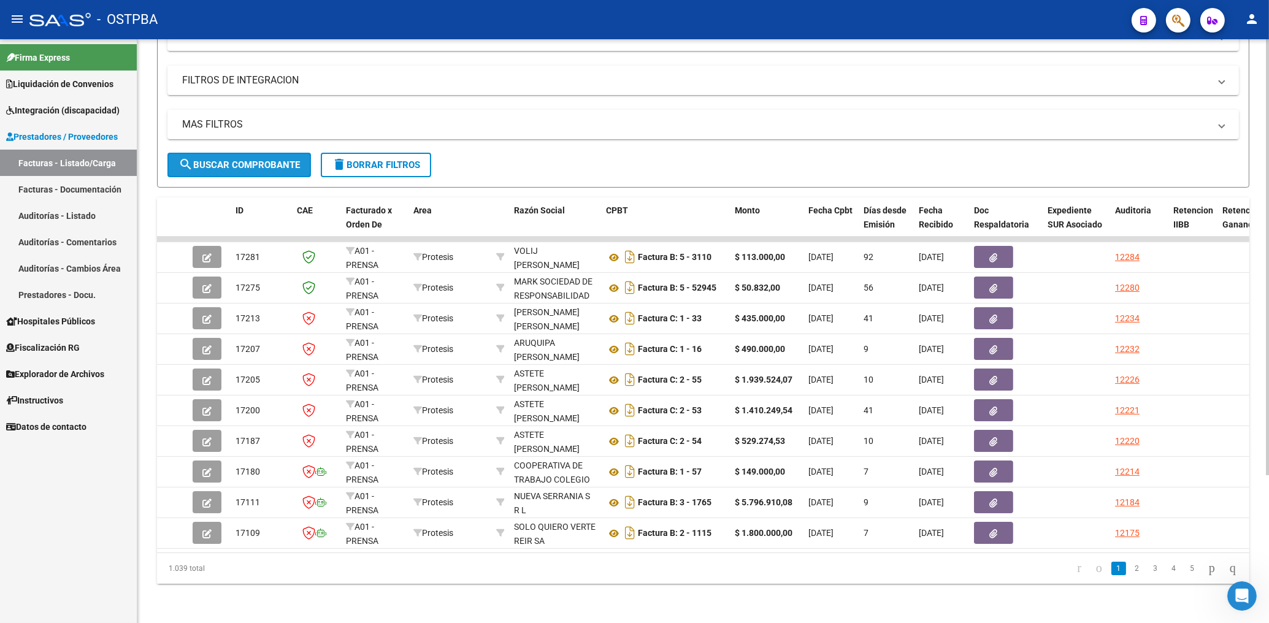
click at [215, 160] on button "search Buscar Comprobante" at bounding box center [239, 165] width 144 height 25
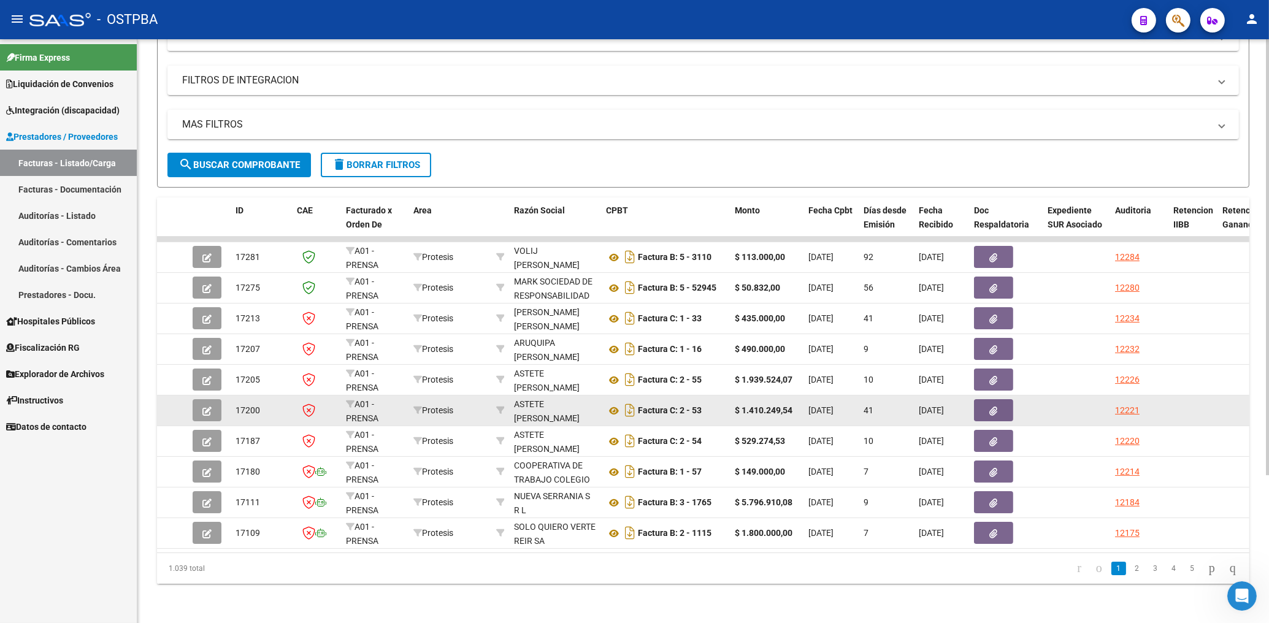
click at [992, 407] on icon "button" at bounding box center [994, 411] width 8 height 9
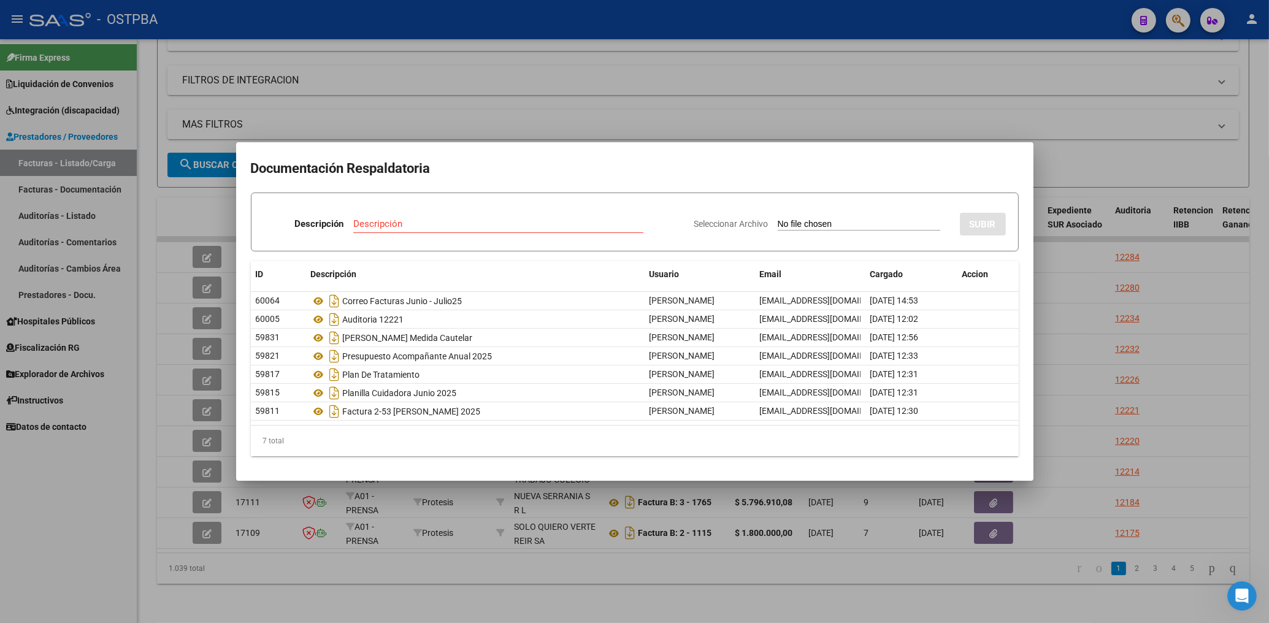
click at [615, 115] on div at bounding box center [634, 311] width 1269 height 623
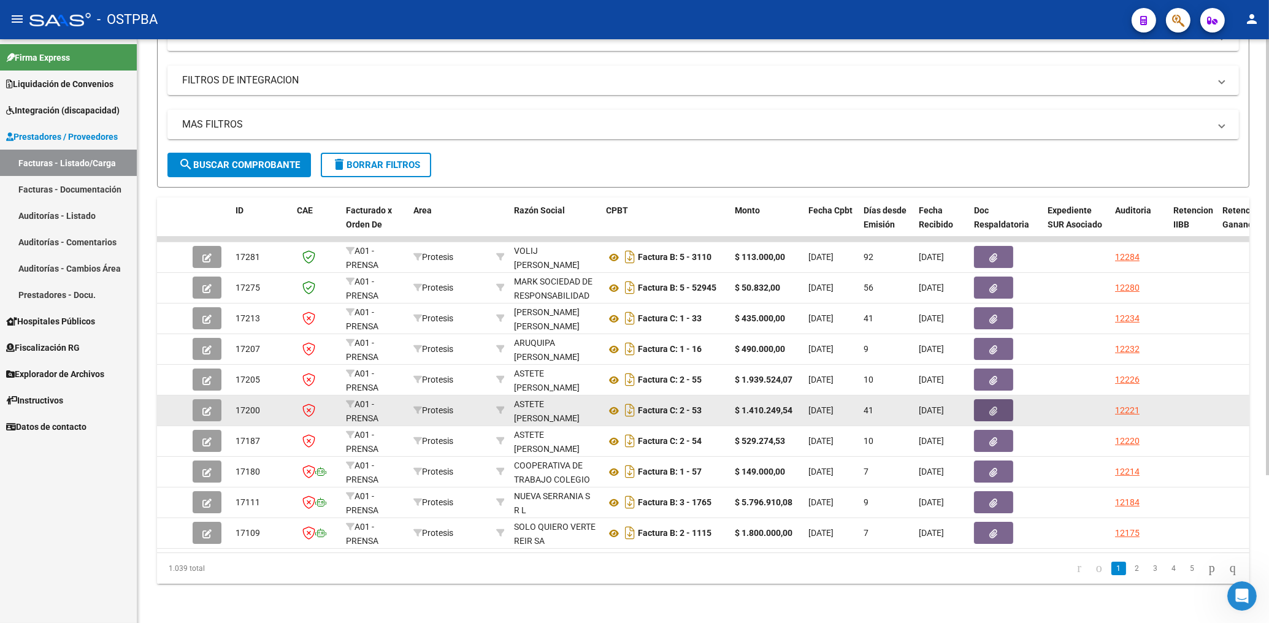
click at [997, 405] on span "button" at bounding box center [994, 410] width 8 height 11
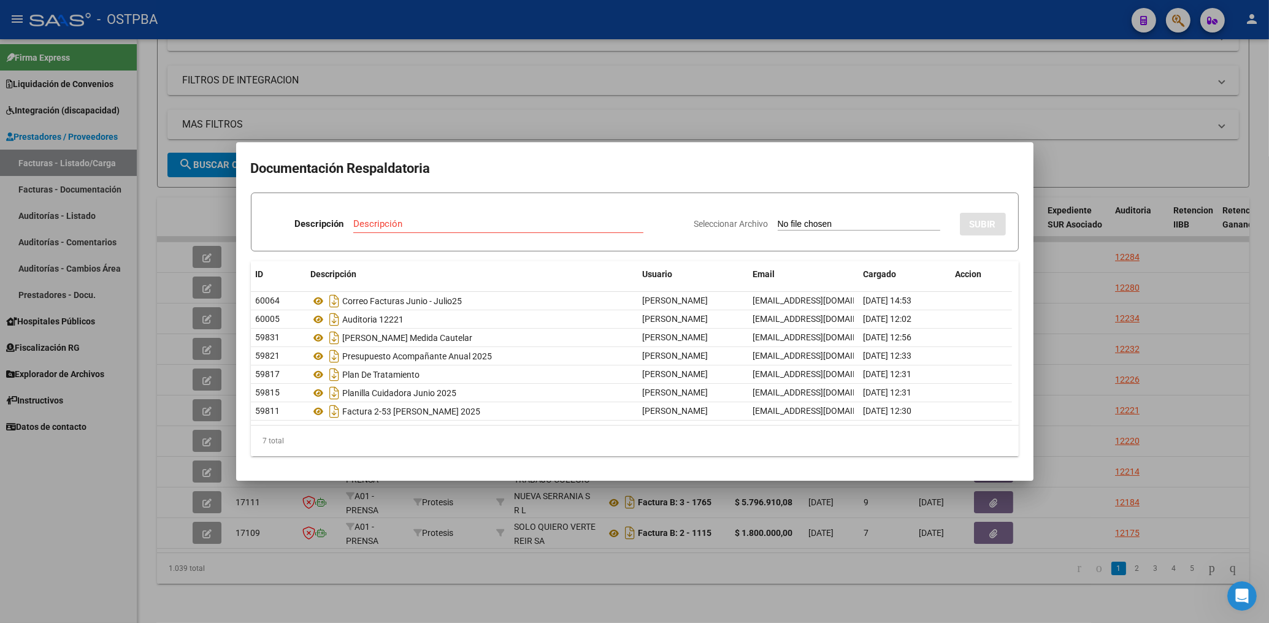
click at [529, 66] on div at bounding box center [634, 311] width 1269 height 623
